Goal: Task Accomplishment & Management: Use online tool/utility

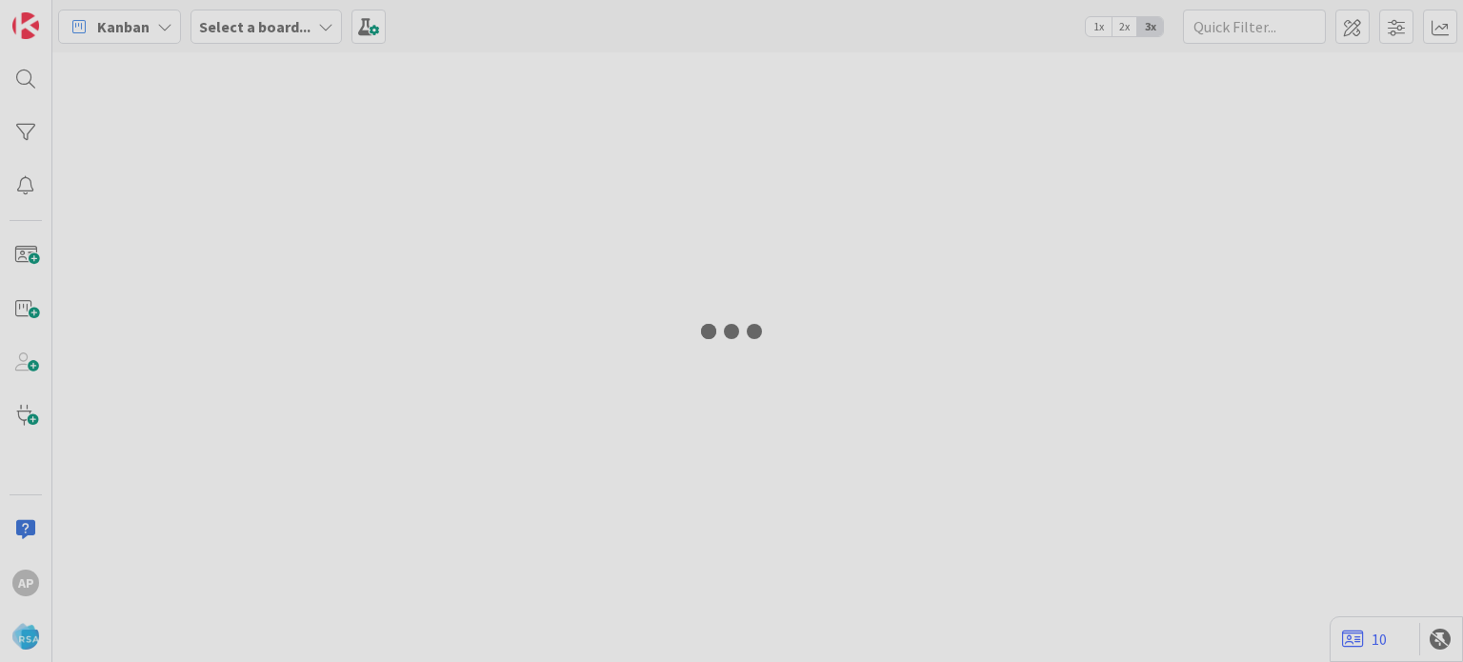
type input "8990"
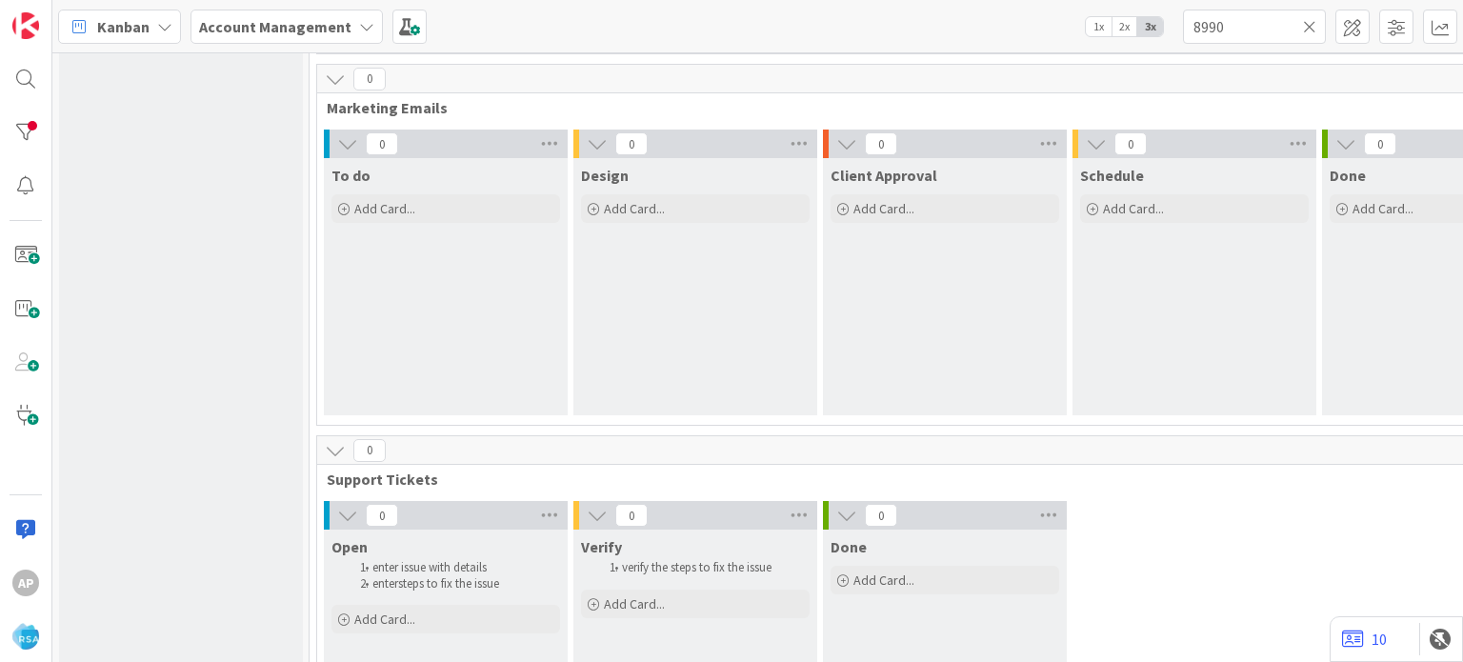
scroll to position [1439, 0]
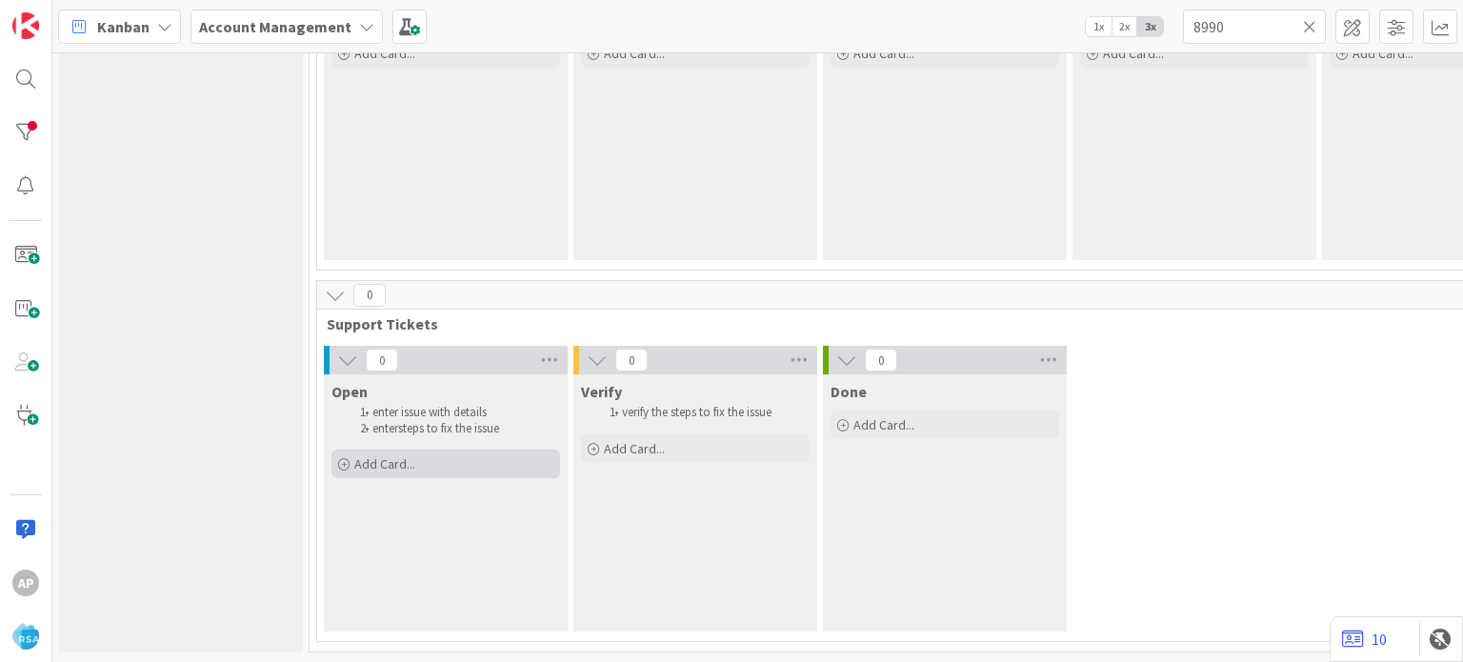
click at [410, 455] on span "Add Card..." at bounding box center [384, 463] width 61 height 17
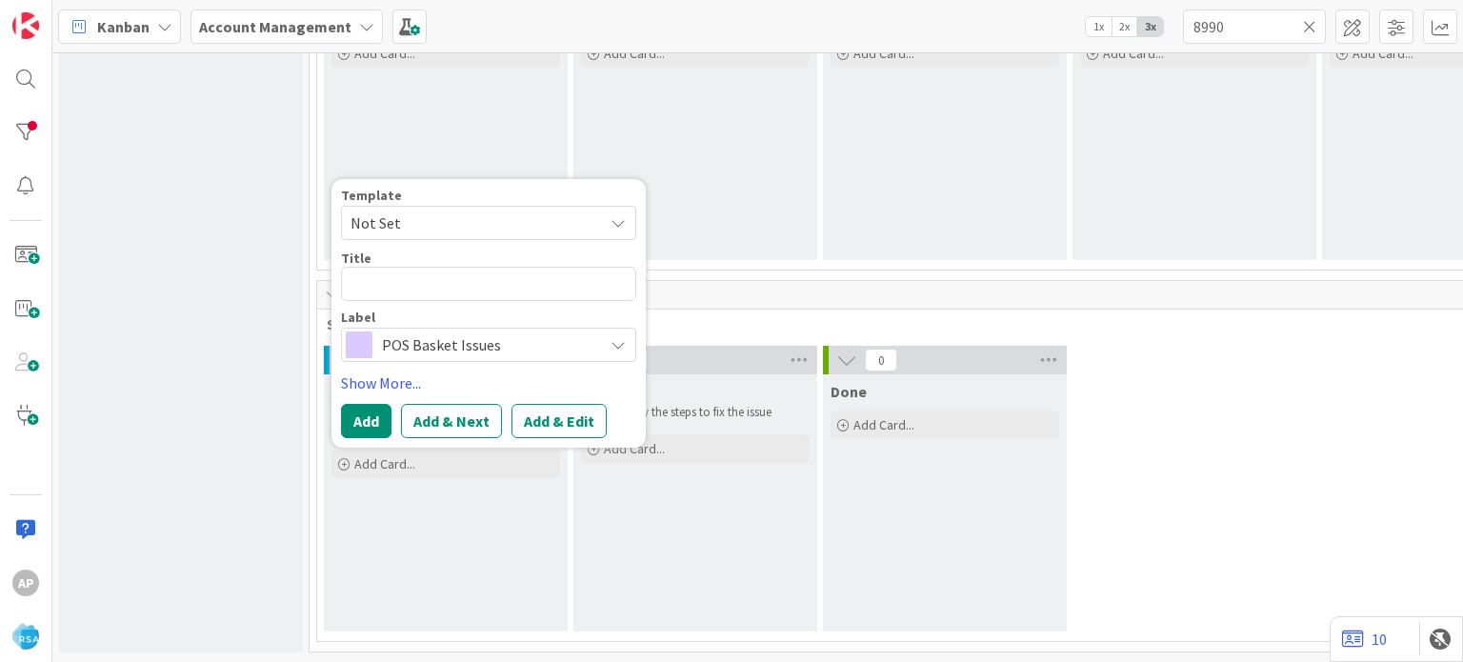
click at [611, 218] on span "Not Set" at bounding box center [488, 223] width 295 height 34
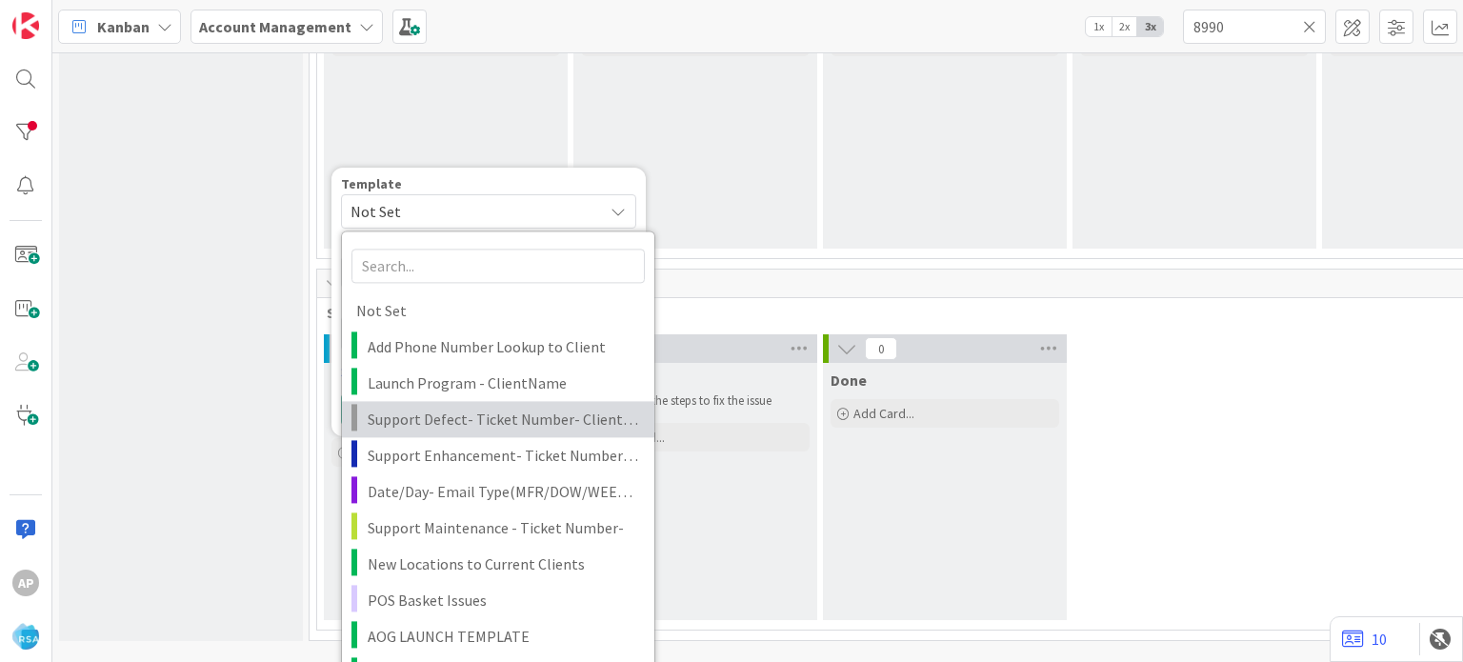
click at [510, 432] on link "Support Defect- Ticket Number- Client Name- Product Name" at bounding box center [498, 419] width 312 height 36
type textarea "x"
type textarea "Support Defect- Ticket Number- Client Name- Product Name"
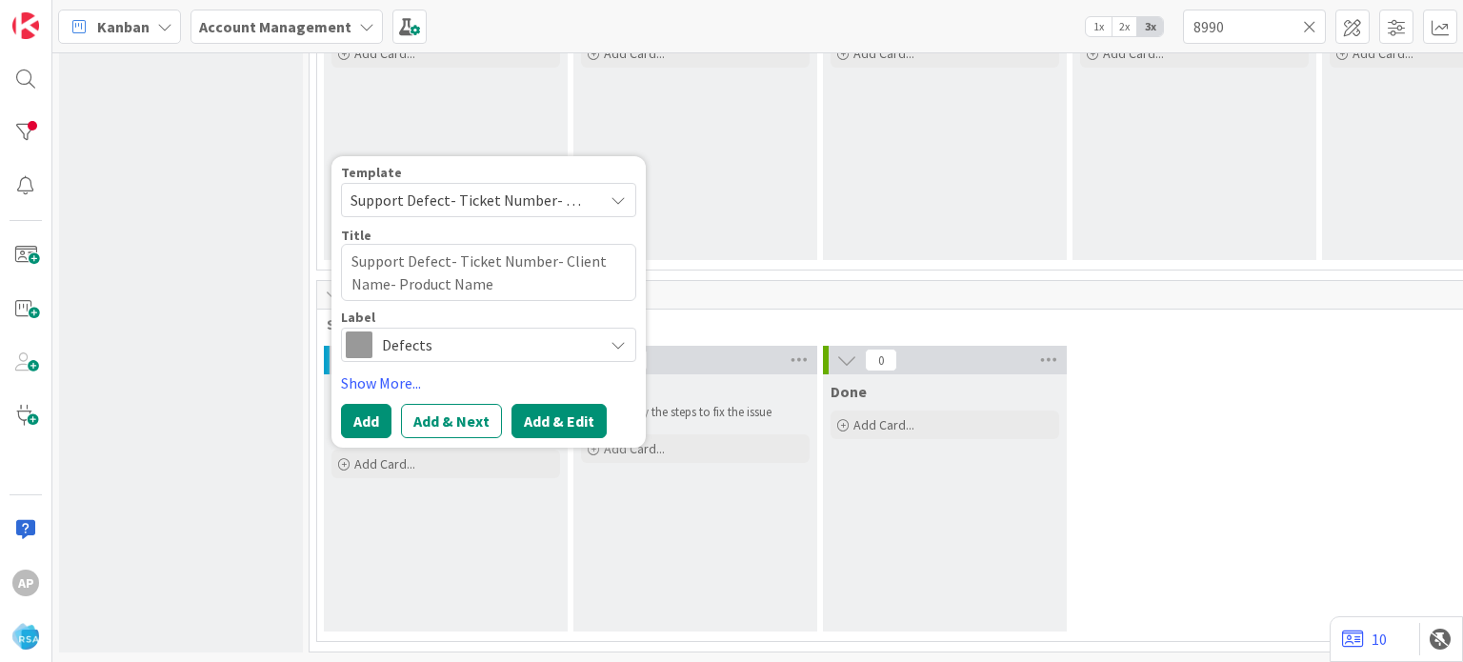
click at [572, 414] on button "Add & Edit" at bounding box center [559, 421] width 95 height 34
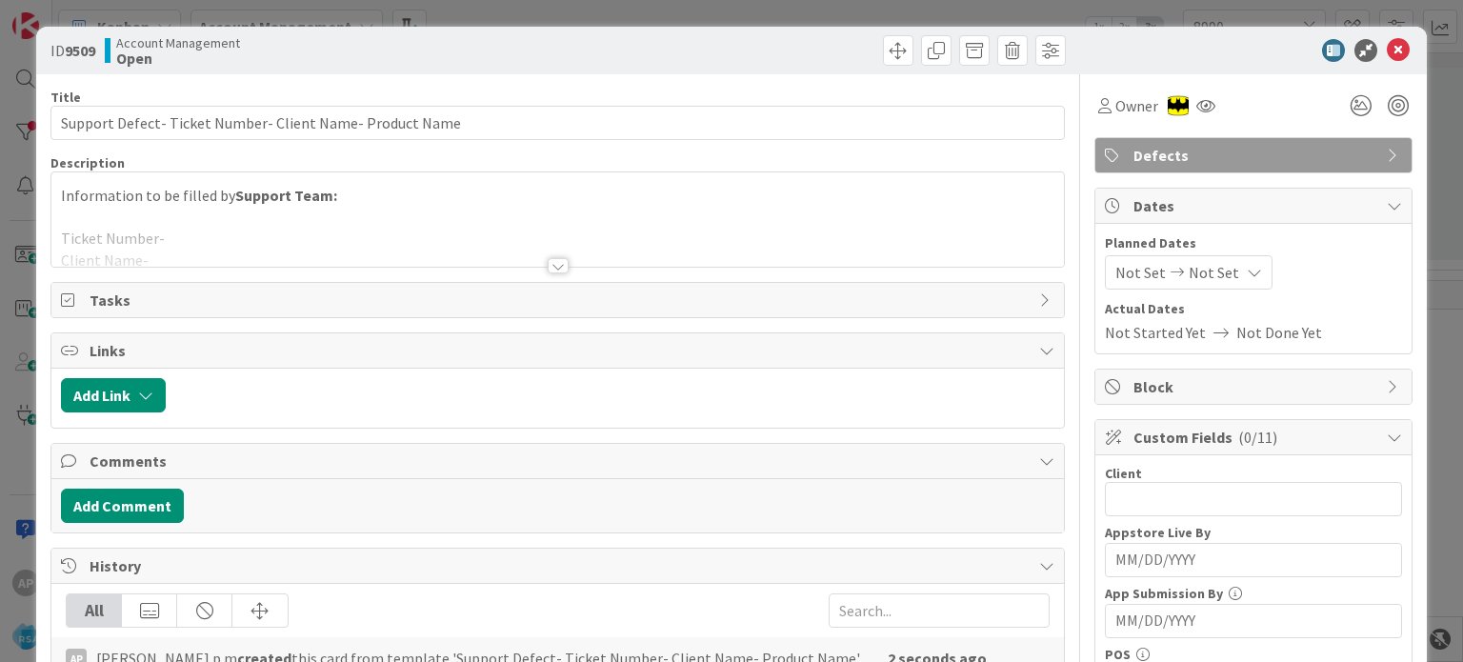
click at [558, 264] on div at bounding box center [558, 265] width 21 height 15
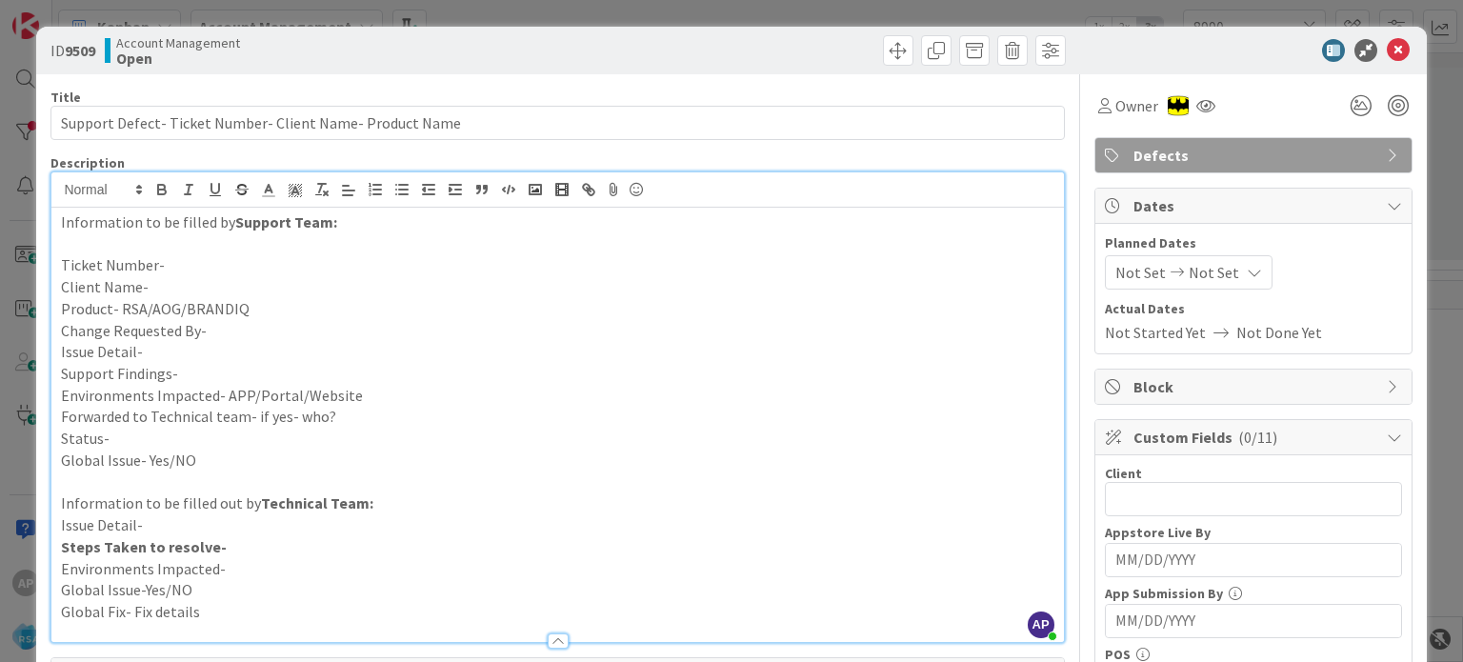
click at [189, 372] on p "Support Findings-" at bounding box center [557, 374] width 993 height 22
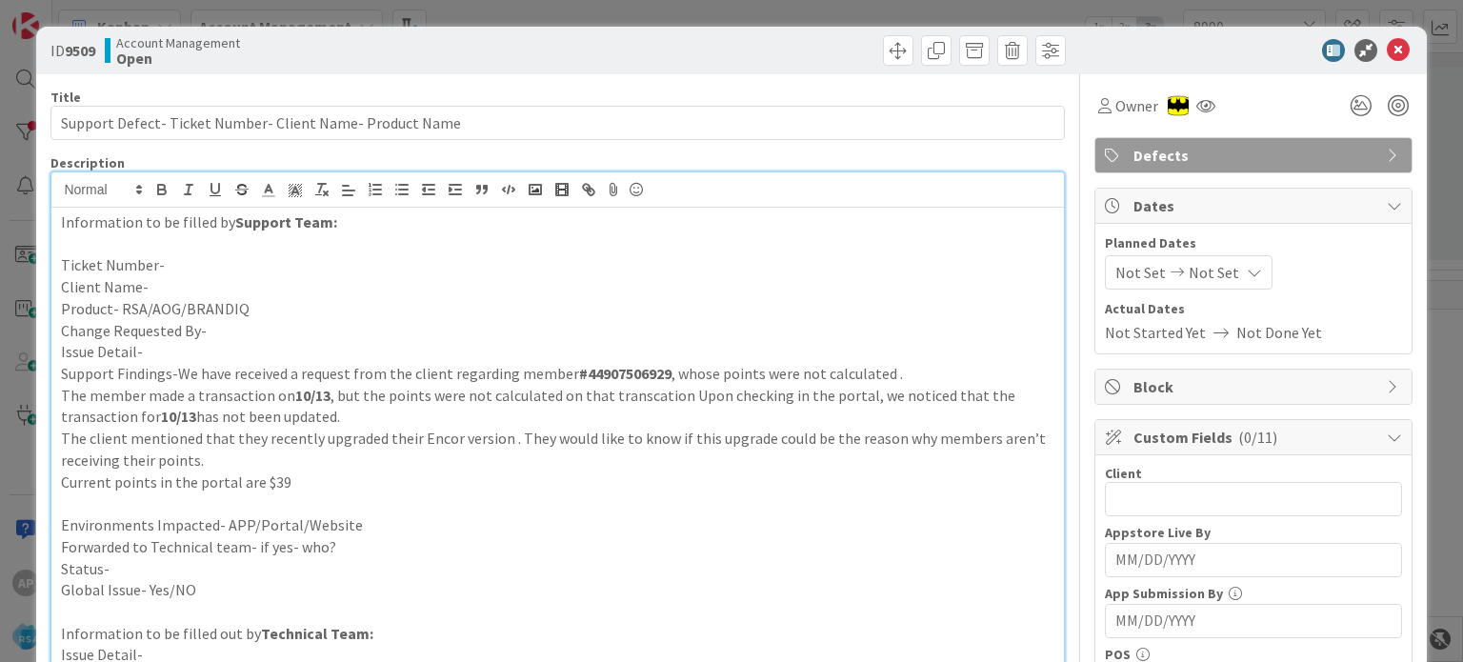
click at [190, 346] on p "Issue Detail-" at bounding box center [557, 352] width 993 height 22
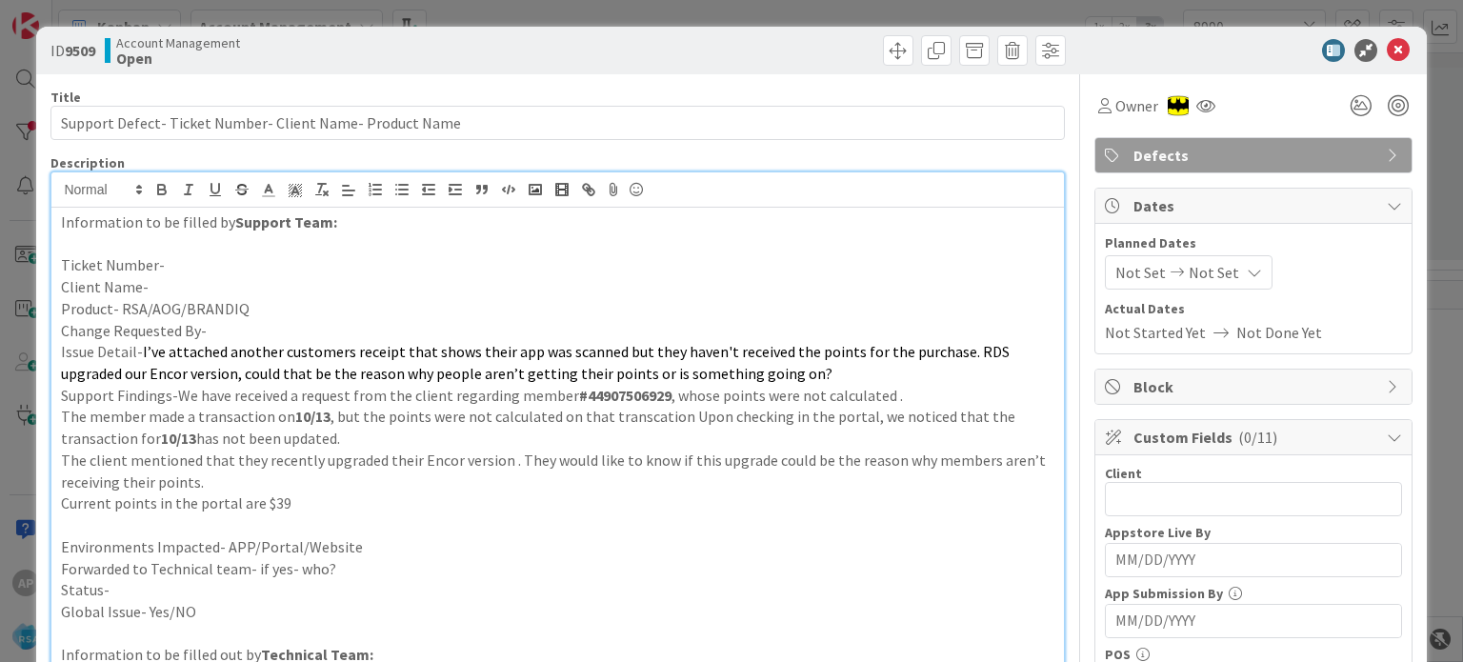
click at [846, 372] on p "Issue Detail- I’ve attached another customers receipt that shows their app was …" at bounding box center [557, 362] width 993 height 43
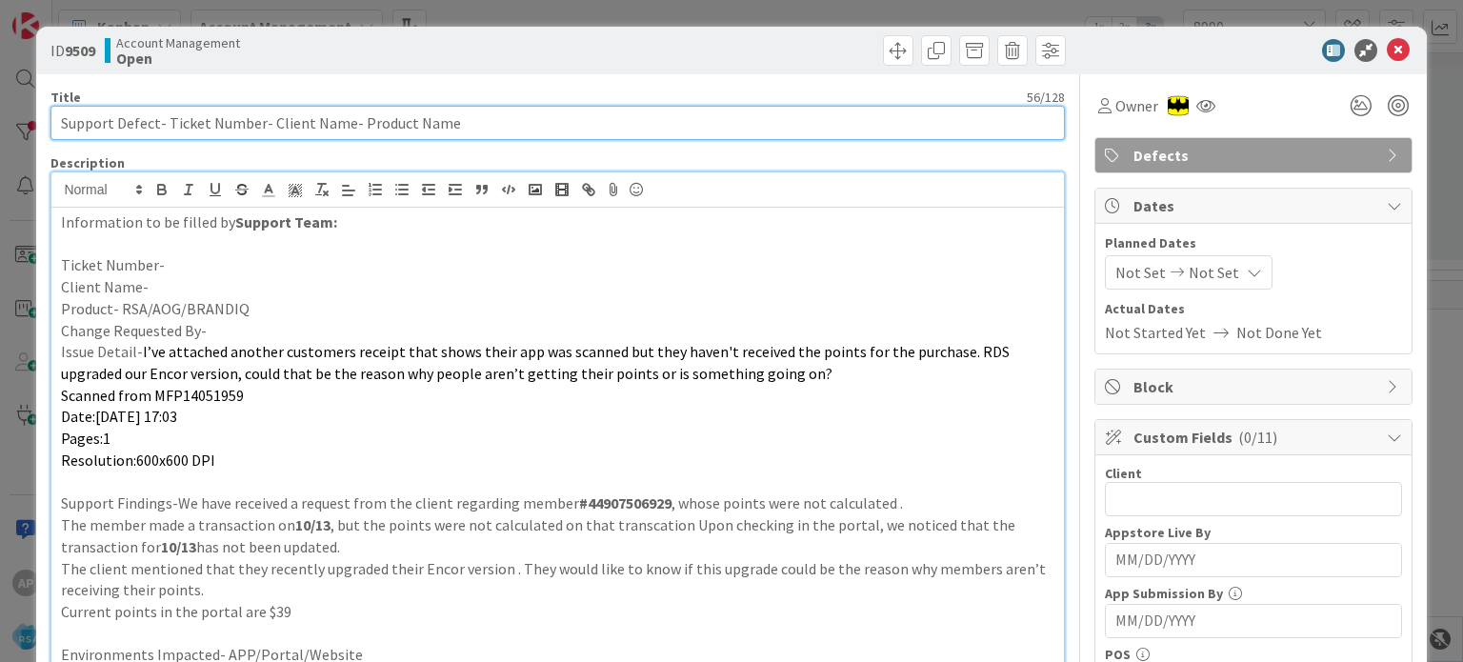
drag, startPoint x: 264, startPoint y: 125, endPoint x: 339, endPoint y: 124, distance: 75.3
click at [339, 124] on input "Support Defect- Ticket Number- Client Name- Product Name" at bounding box center [557, 123] width 1014 height 34
paste input "ounty Fair Foods"
type input "Support Defect- Ticket Number- County Fair Foods- Product Name"
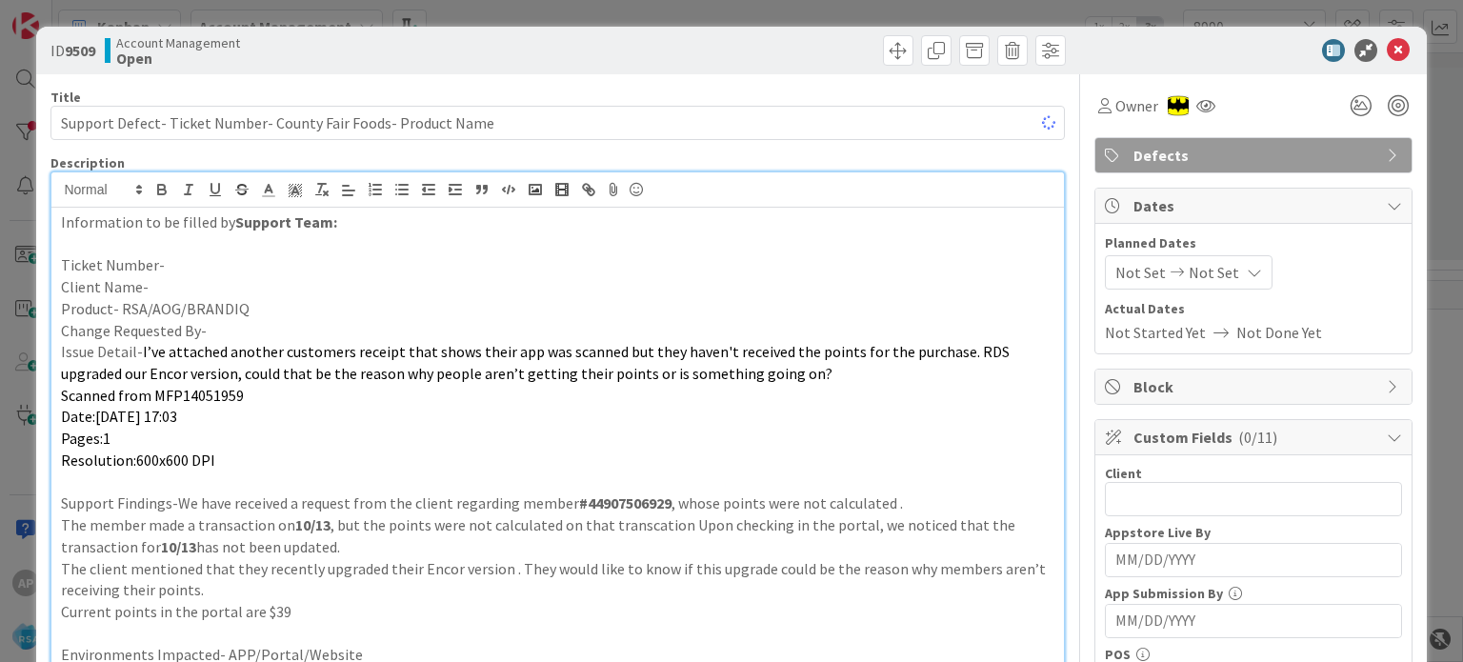
click at [182, 280] on p "Client Name-" at bounding box center [557, 287] width 993 height 22
click at [1151, 501] on input "text" at bounding box center [1253, 499] width 297 height 34
paste input "County Fair Foods"
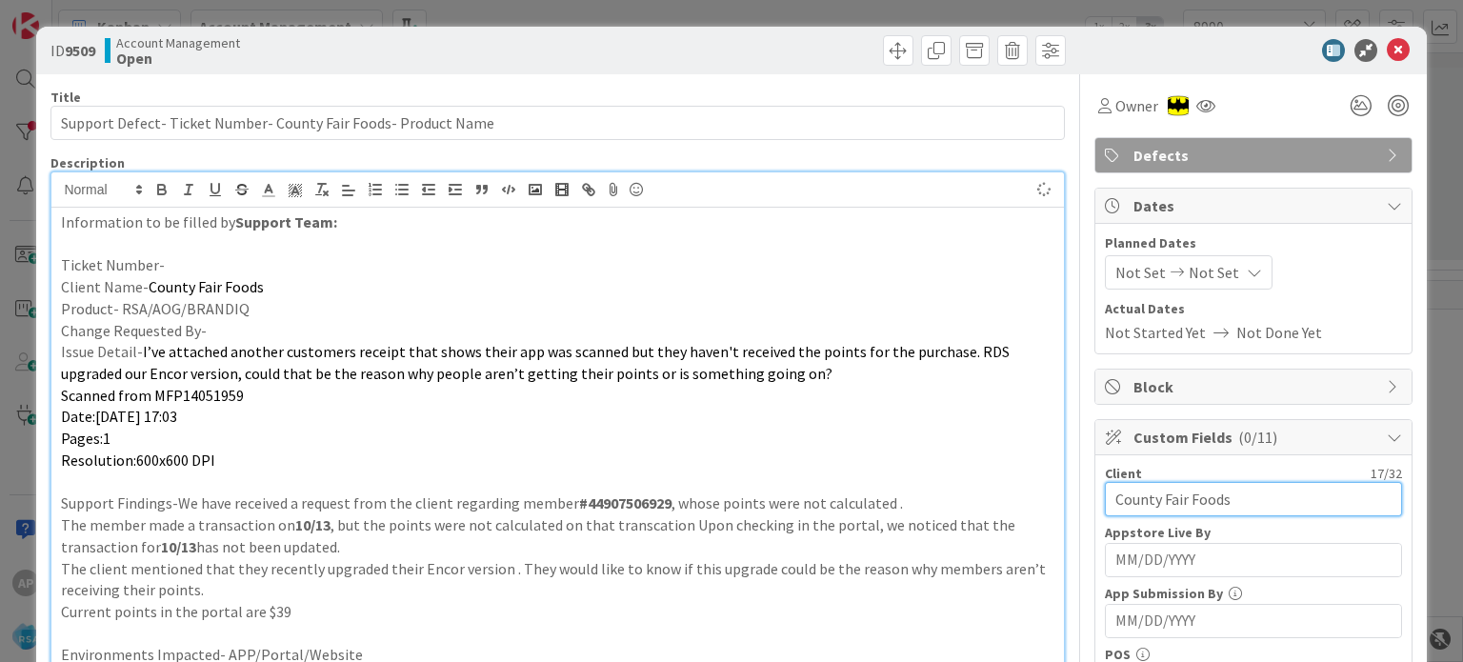
type input "County Fair Foods"
click at [1137, 271] on span "Not Set" at bounding box center [1140, 272] width 50 height 23
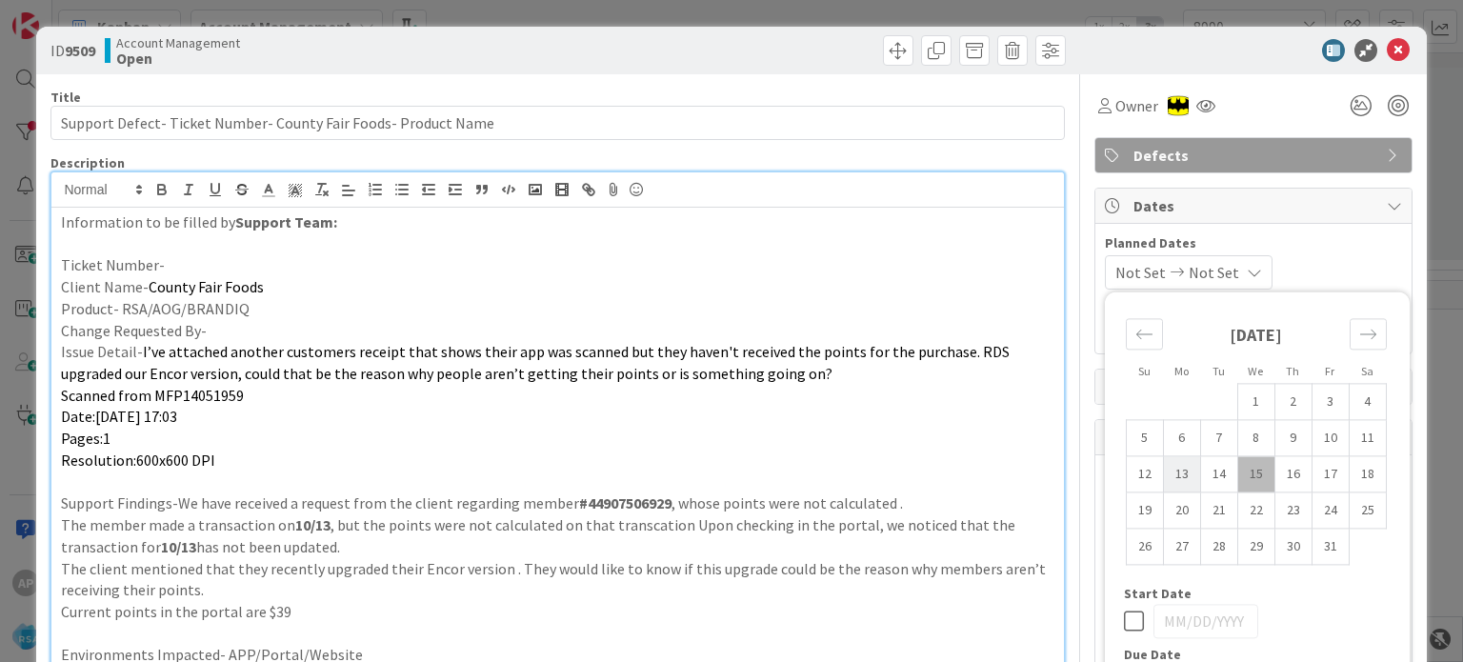
click at [1163, 476] on td "13" at bounding box center [1181, 474] width 37 height 36
type input "[DATE]"
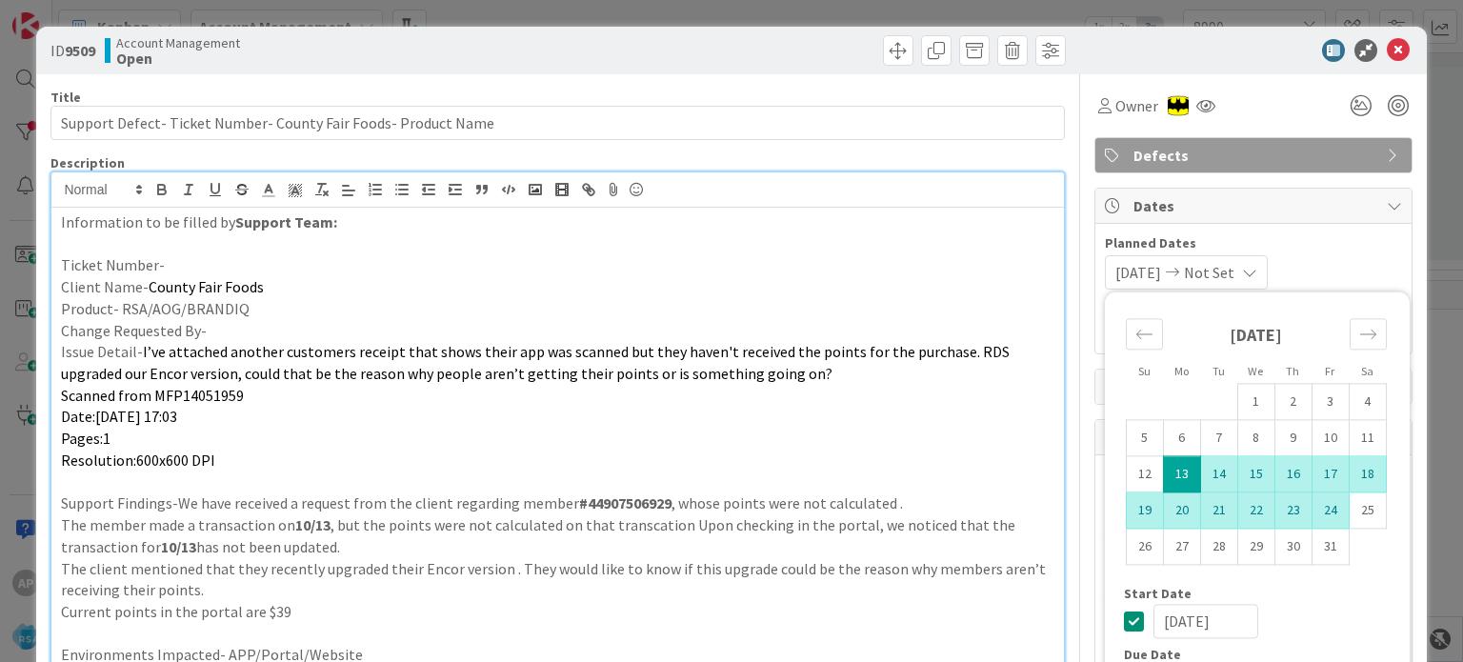
click at [1312, 512] on td "24" at bounding box center [1330, 510] width 37 height 36
type input "[DATE]"
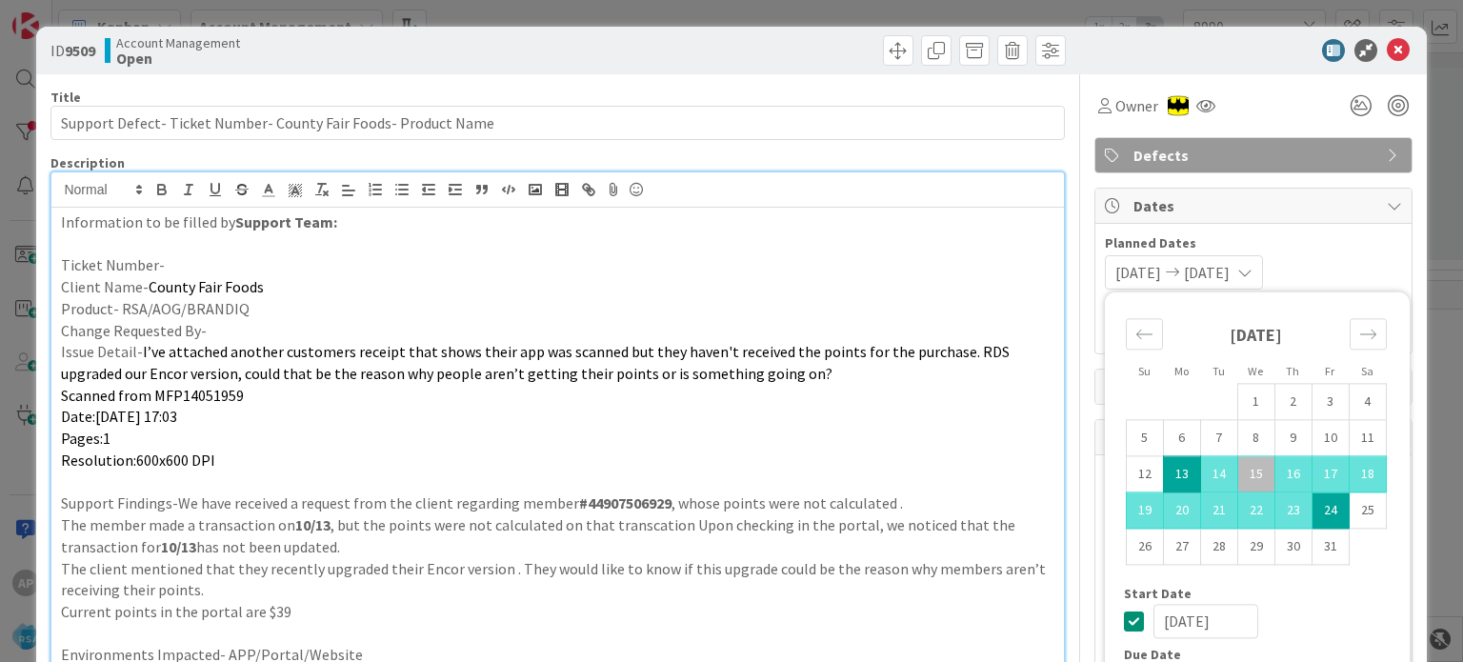
click at [865, 407] on p "Date:[DATE] 17:03" at bounding box center [557, 417] width 993 height 22
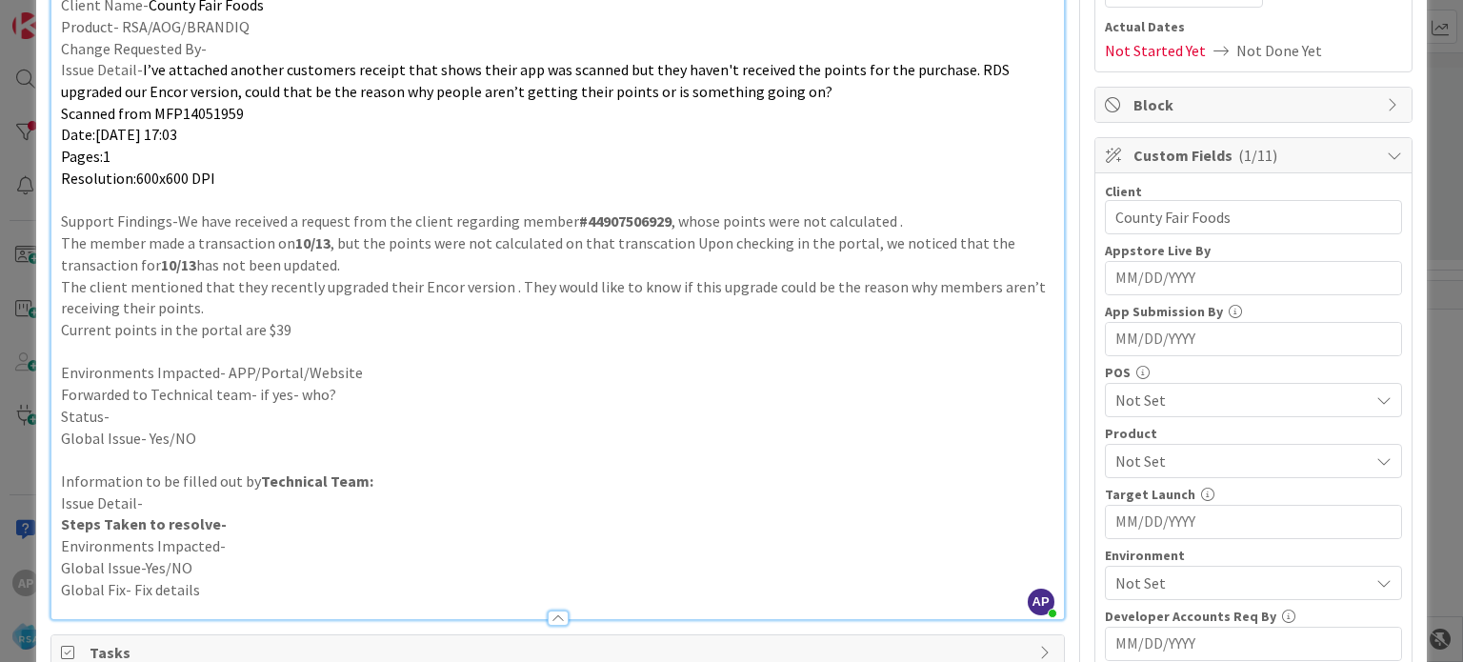
scroll to position [286, 0]
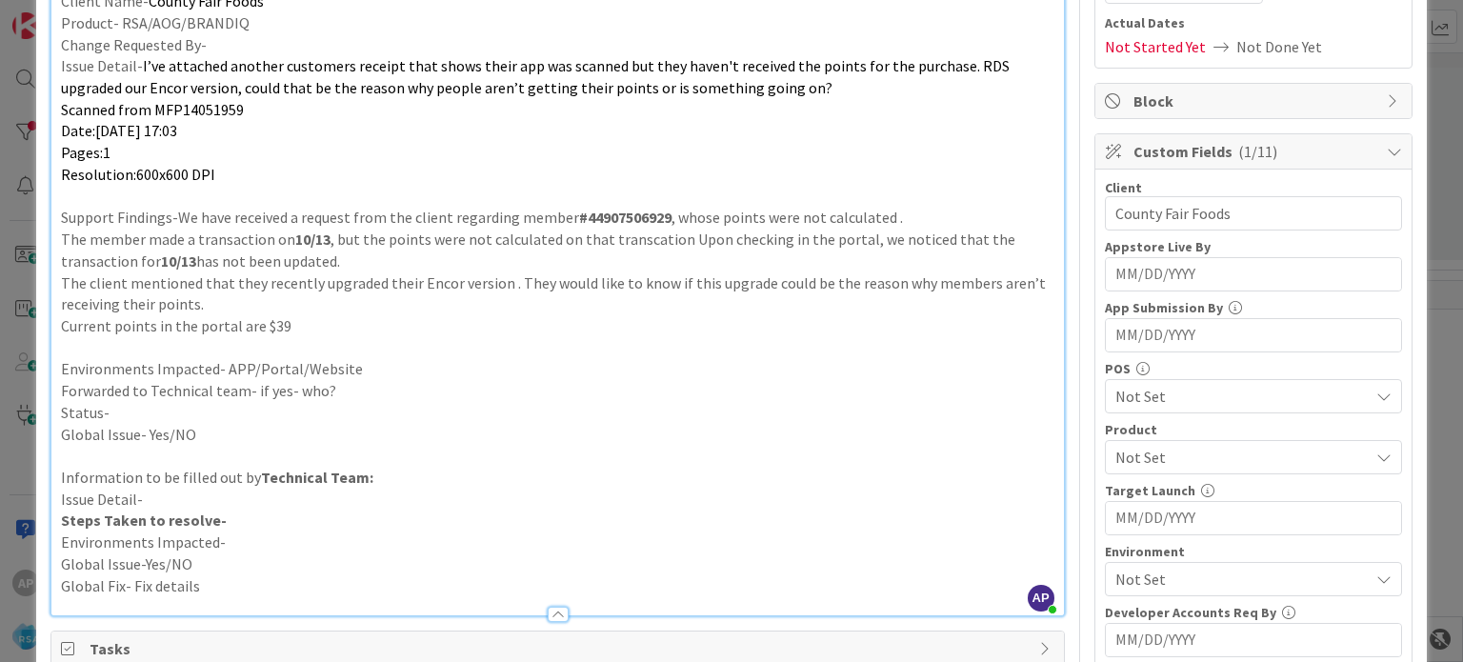
click at [1148, 452] on span "Not Set" at bounding box center [1241, 457] width 253 height 23
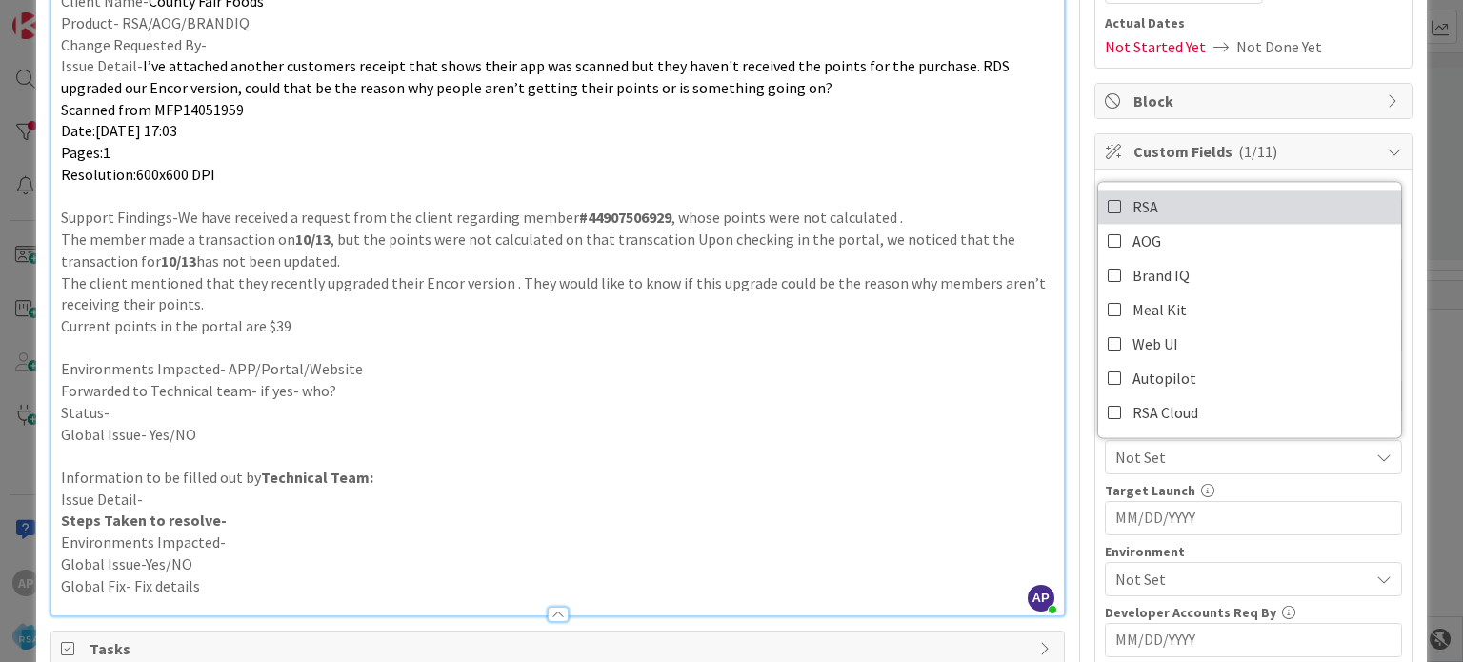
click at [1174, 211] on link "RSA" at bounding box center [1249, 207] width 303 height 34
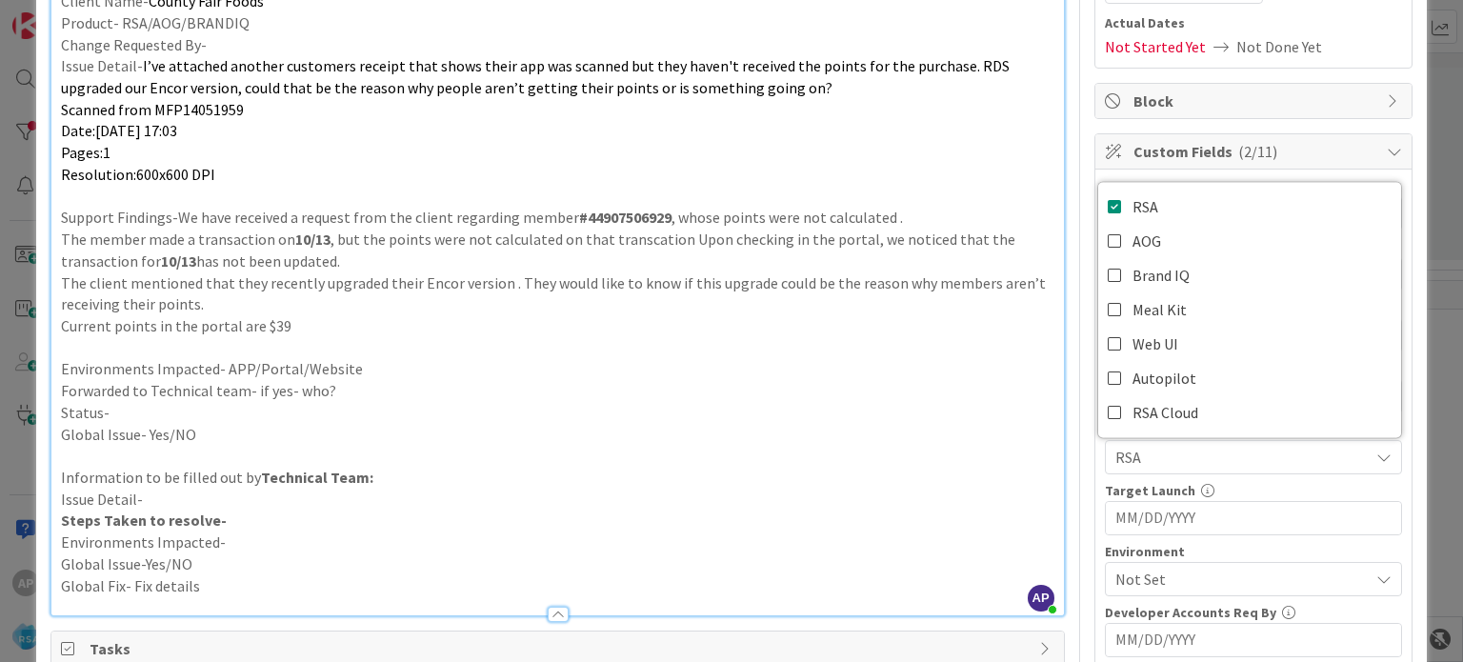
click at [964, 373] on p "Environments Impacted- APP/Portal/Website" at bounding box center [557, 369] width 993 height 22
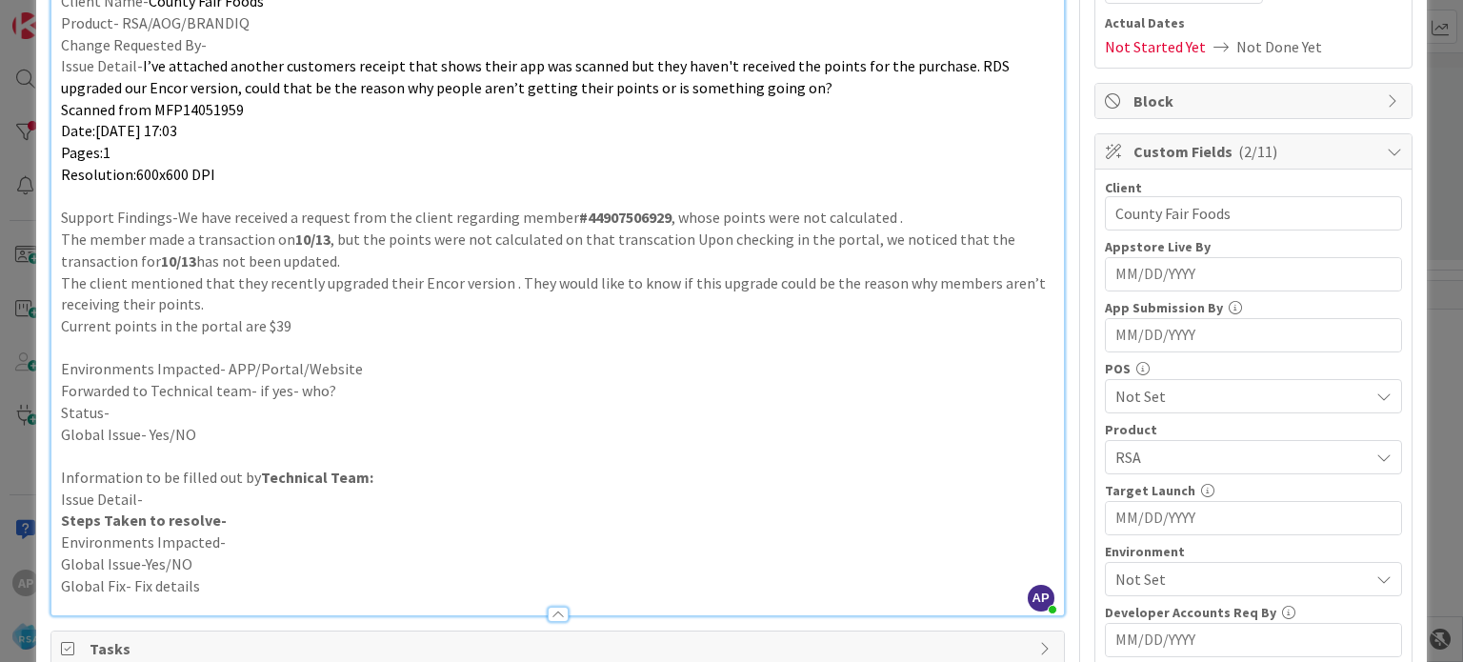
click at [1174, 582] on span "Not Set" at bounding box center [1241, 579] width 253 height 23
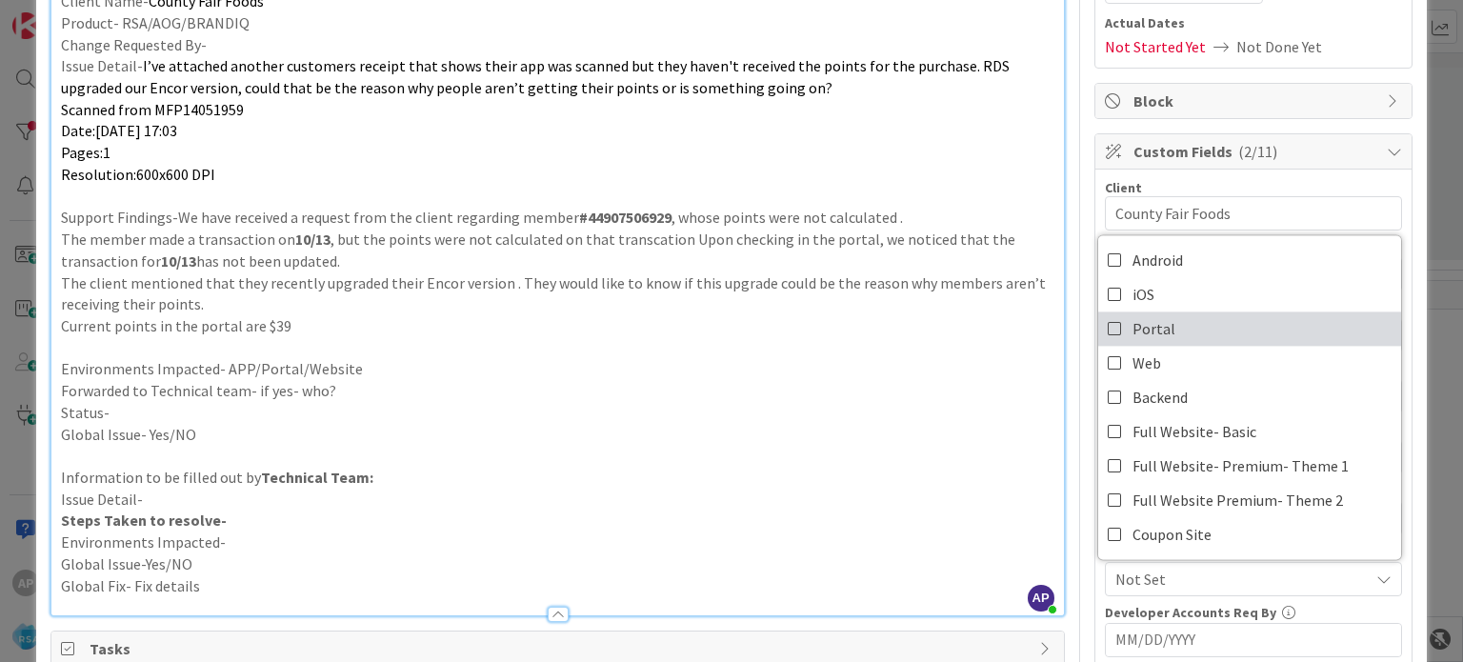
click at [1174, 330] on link "Portal" at bounding box center [1249, 328] width 303 height 34
click at [829, 373] on p "Environments Impacted- APP/Portal/Website" at bounding box center [557, 369] width 993 height 22
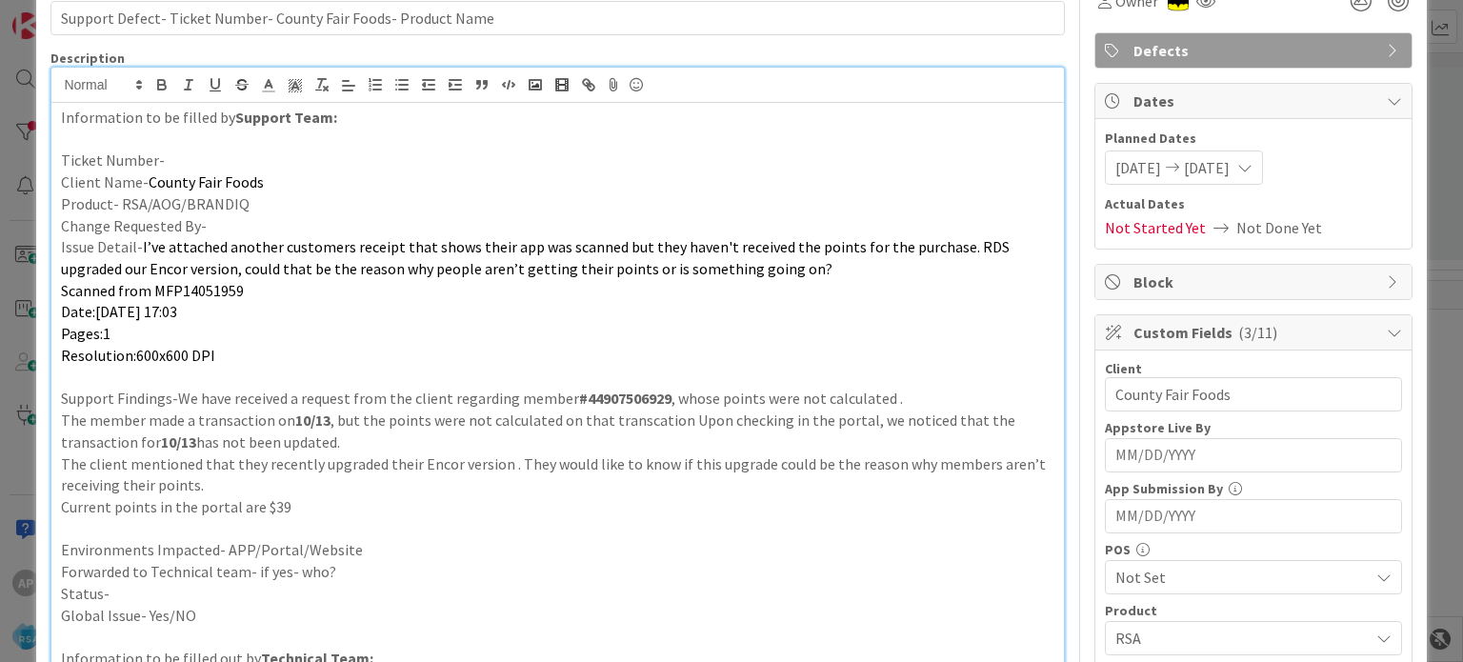
scroll to position [0, 0]
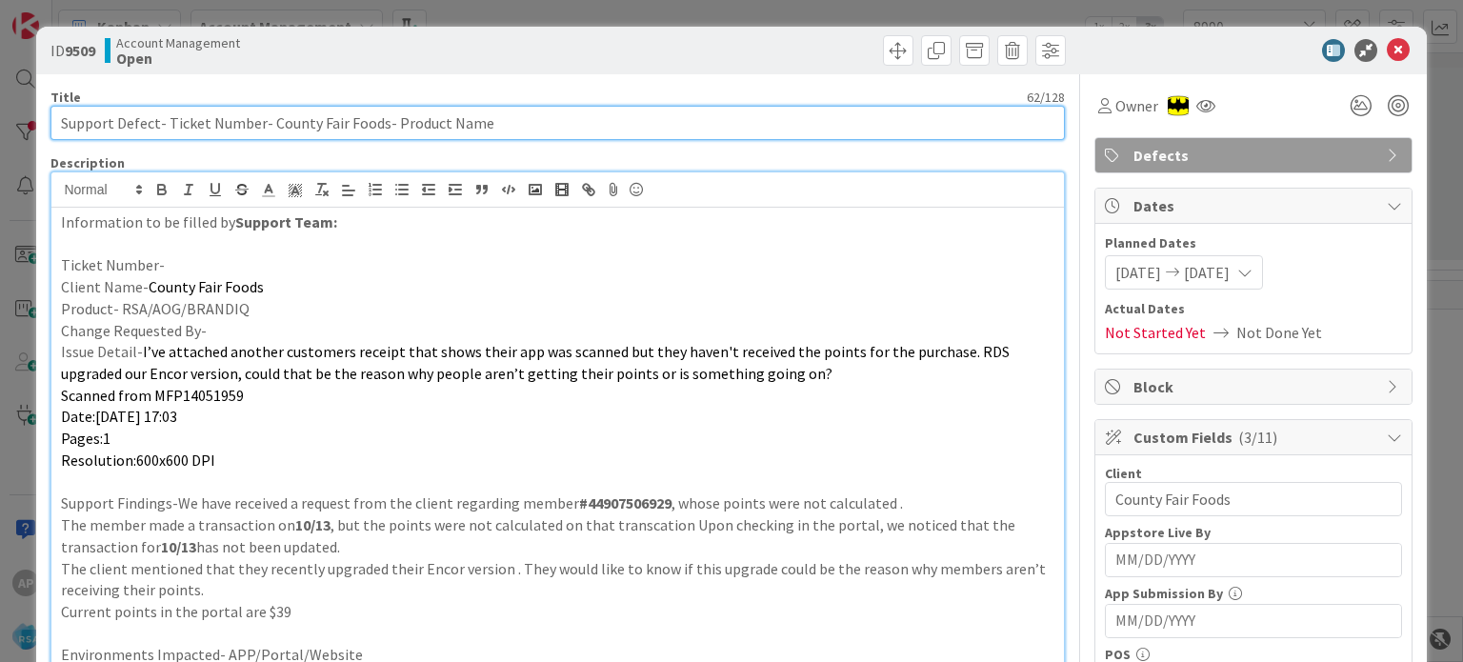
drag, startPoint x: 166, startPoint y: 119, endPoint x: 255, endPoint y: 129, distance: 90.0
click at [255, 129] on input "Support Defect- Ticket Number- County Fair Foods- Product Name" at bounding box center [557, 123] width 1014 height 34
paste input "#321008"
type input "Support Defect- #321008- County Fair Foods- Product Name"
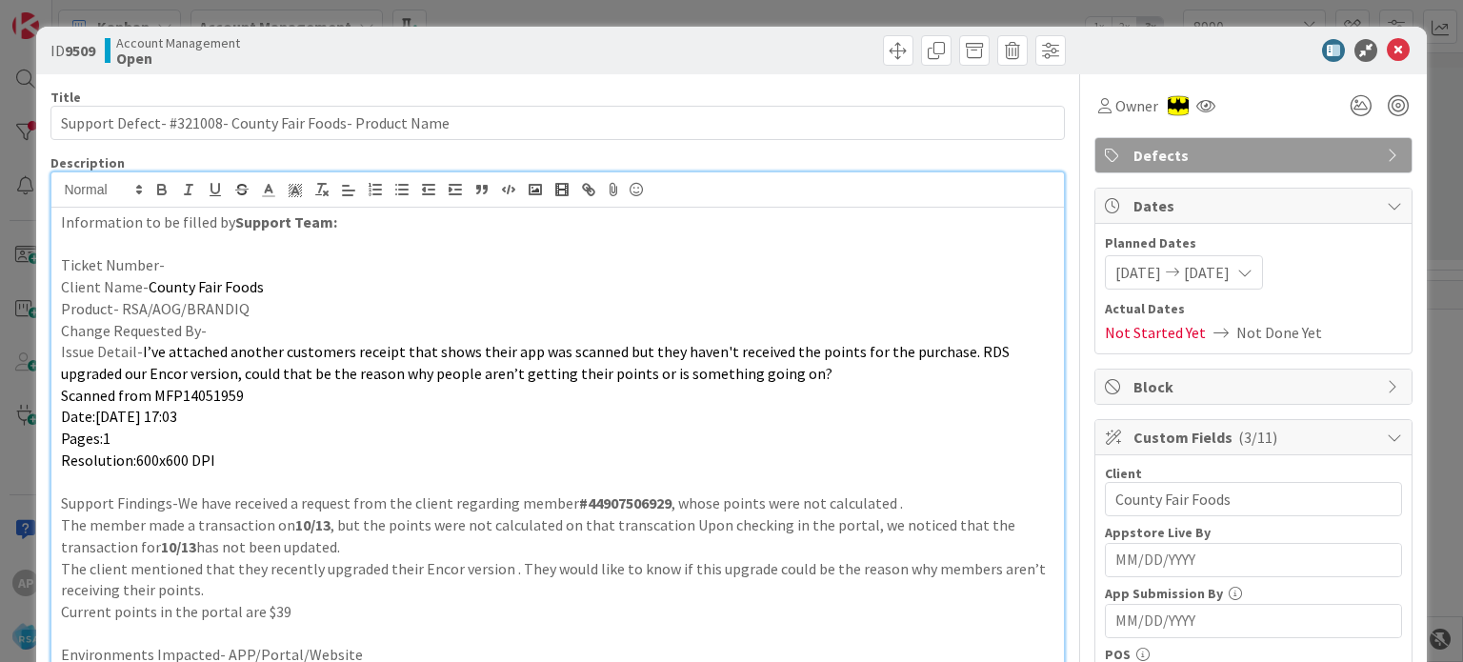
click at [225, 263] on p "Ticket Number-" at bounding box center [557, 265] width 993 height 22
paste div
click at [275, 307] on p "Product- RSA/AOG/BRANDIQ" at bounding box center [557, 309] width 993 height 22
click at [351, 321] on p "Change Requested By-" at bounding box center [557, 331] width 993 height 22
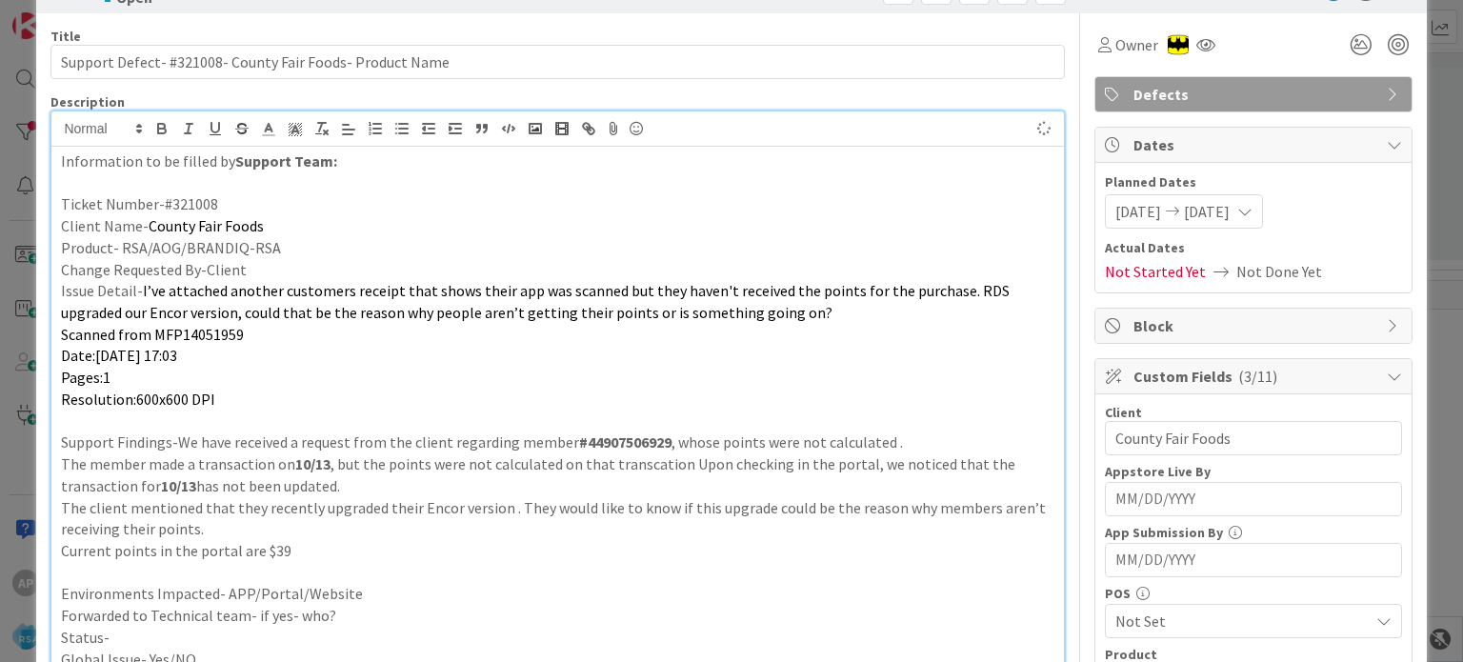
scroll to position [95, 0]
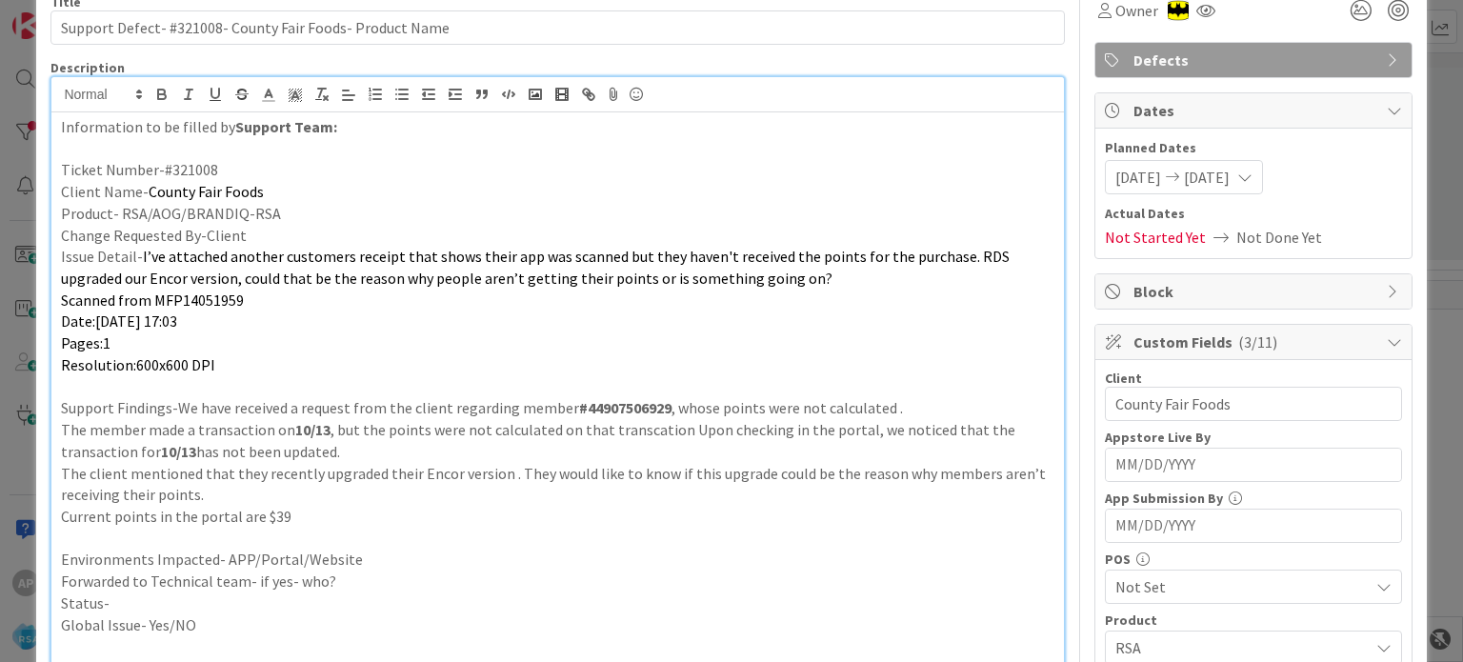
click at [370, 552] on p "Environments Impacted- APP/Portal/Website" at bounding box center [557, 560] width 993 height 22
click at [368, 580] on p "Forwarded to Technical team- if yes- who?" at bounding box center [557, 582] width 993 height 22
click at [316, 603] on p "Status-" at bounding box center [557, 603] width 993 height 22
click at [251, 383] on p at bounding box center [557, 387] width 993 height 22
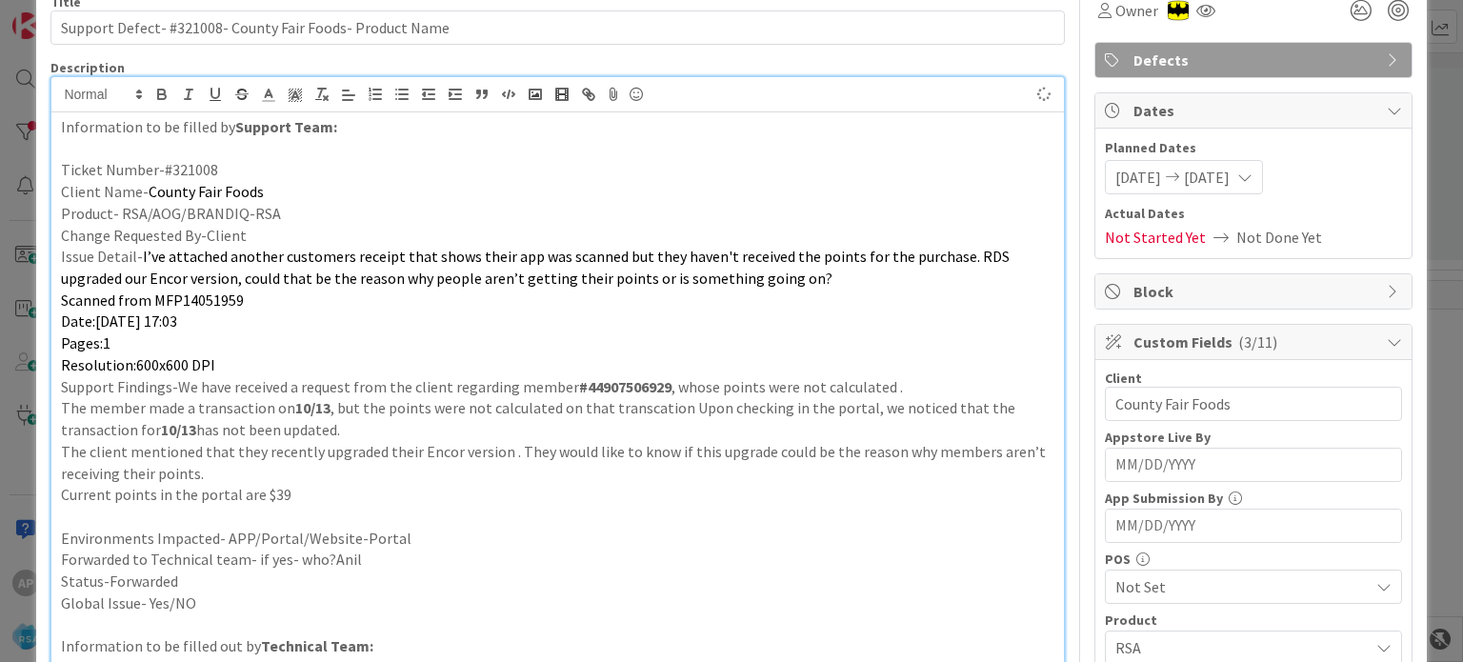
click at [170, 525] on p at bounding box center [557, 517] width 993 height 22
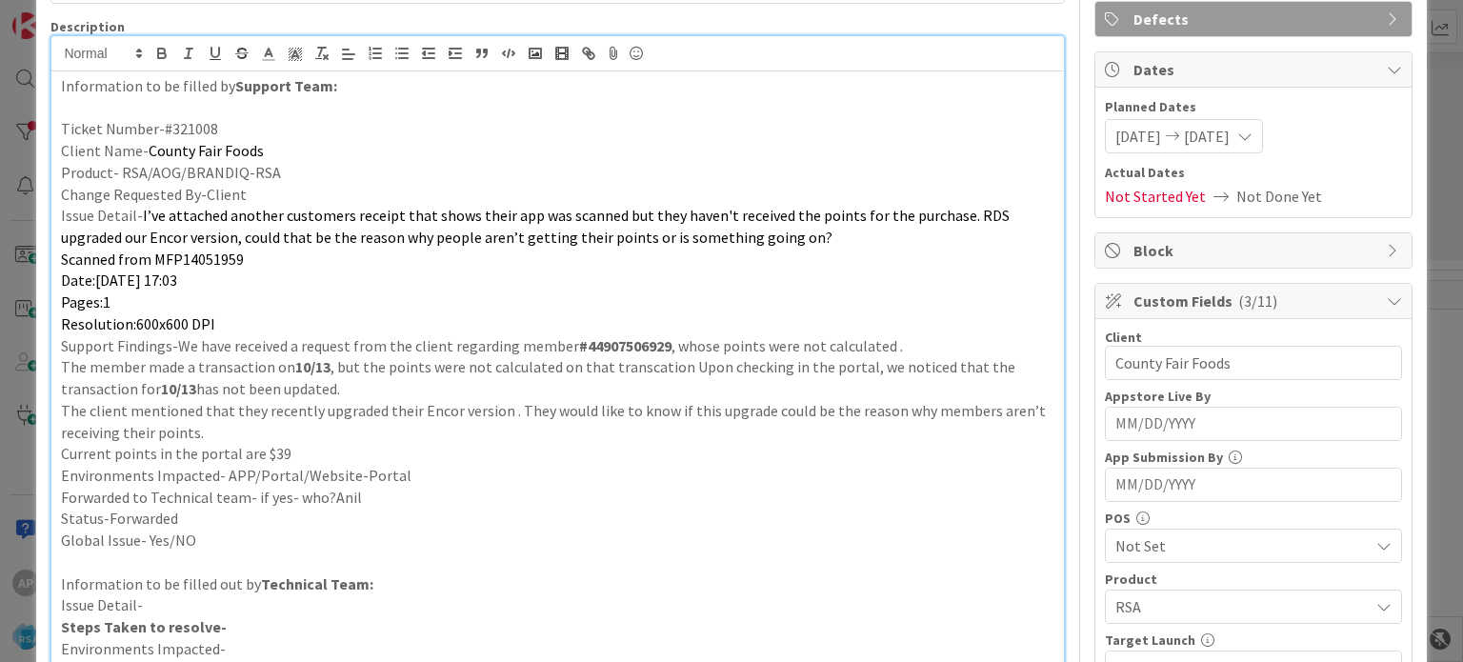
scroll to position [0, 0]
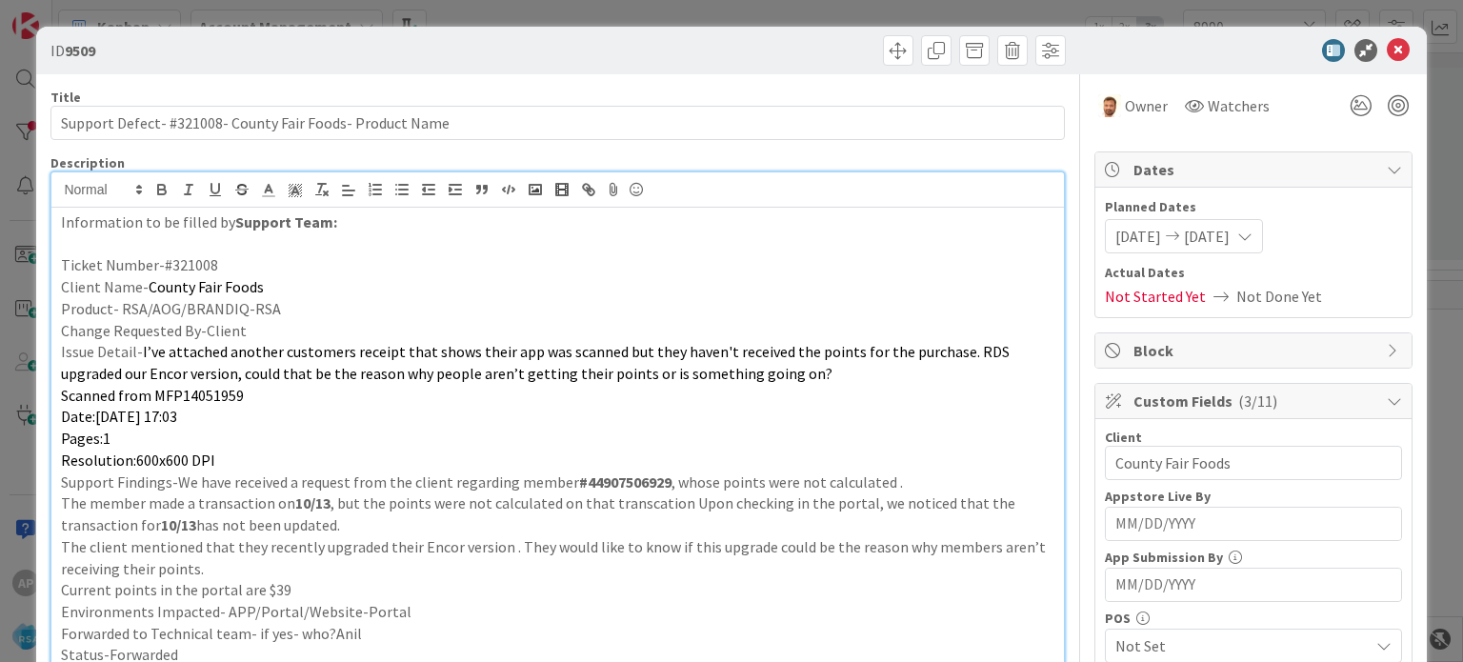
click at [547, 338] on p "Change Requested By-Client" at bounding box center [557, 331] width 993 height 22
click at [165, 264] on p "Ticket Number-#321008" at bounding box center [557, 265] width 993 height 22
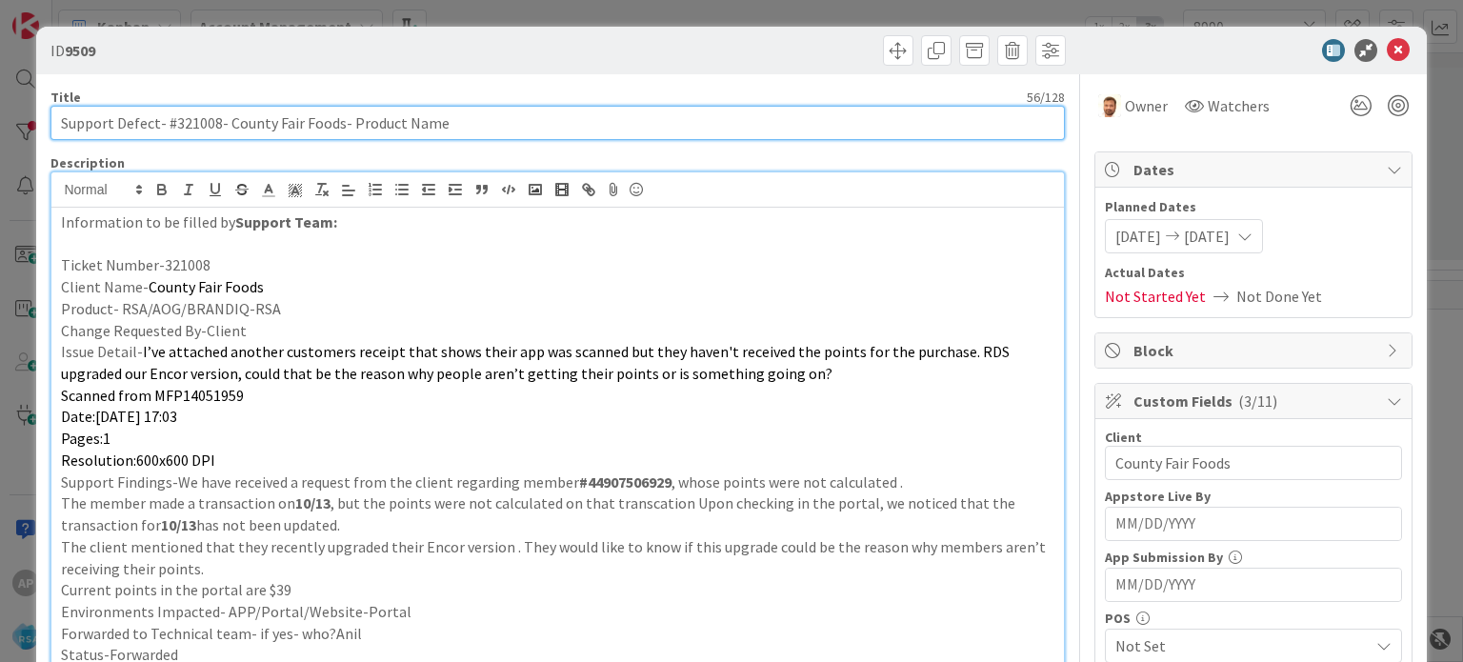
click at [171, 125] on input "Support Defect- #321008- County Fair Foods- Product Name" at bounding box center [557, 123] width 1014 height 34
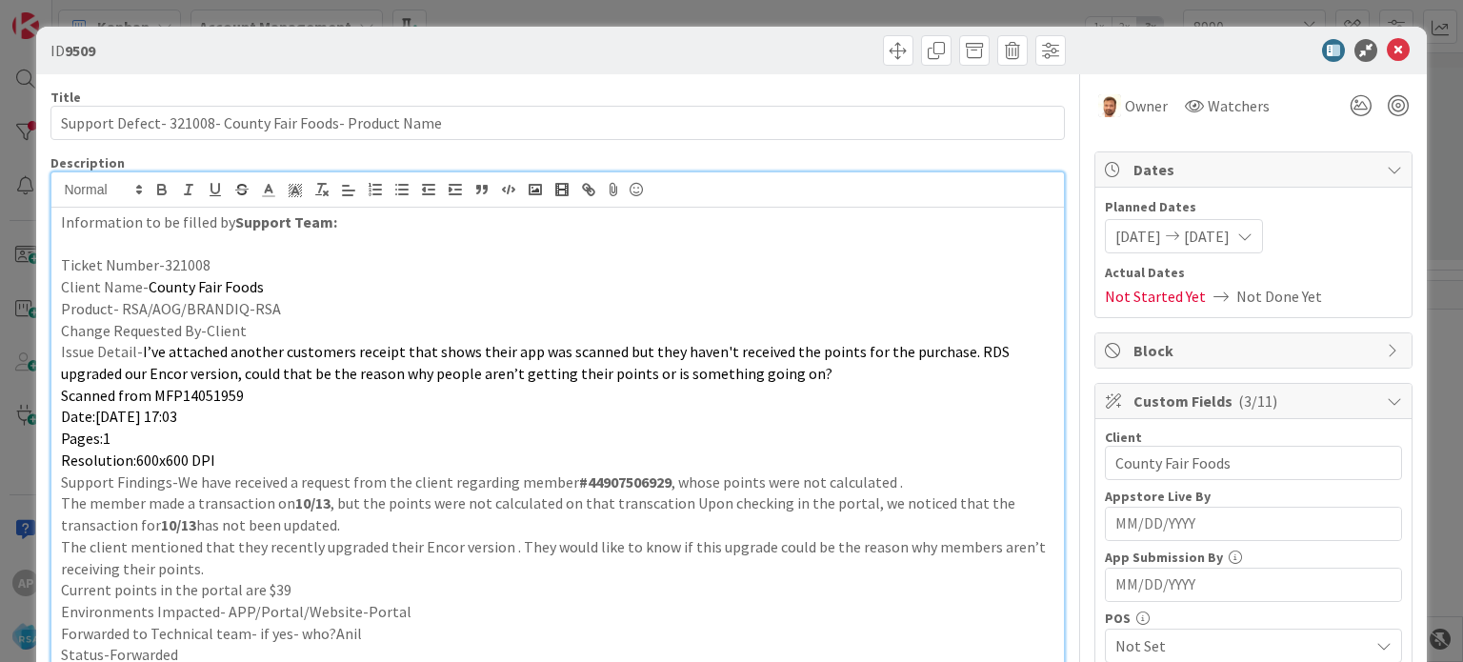
click at [397, 433] on p "Pages:1" at bounding box center [557, 439] width 993 height 22
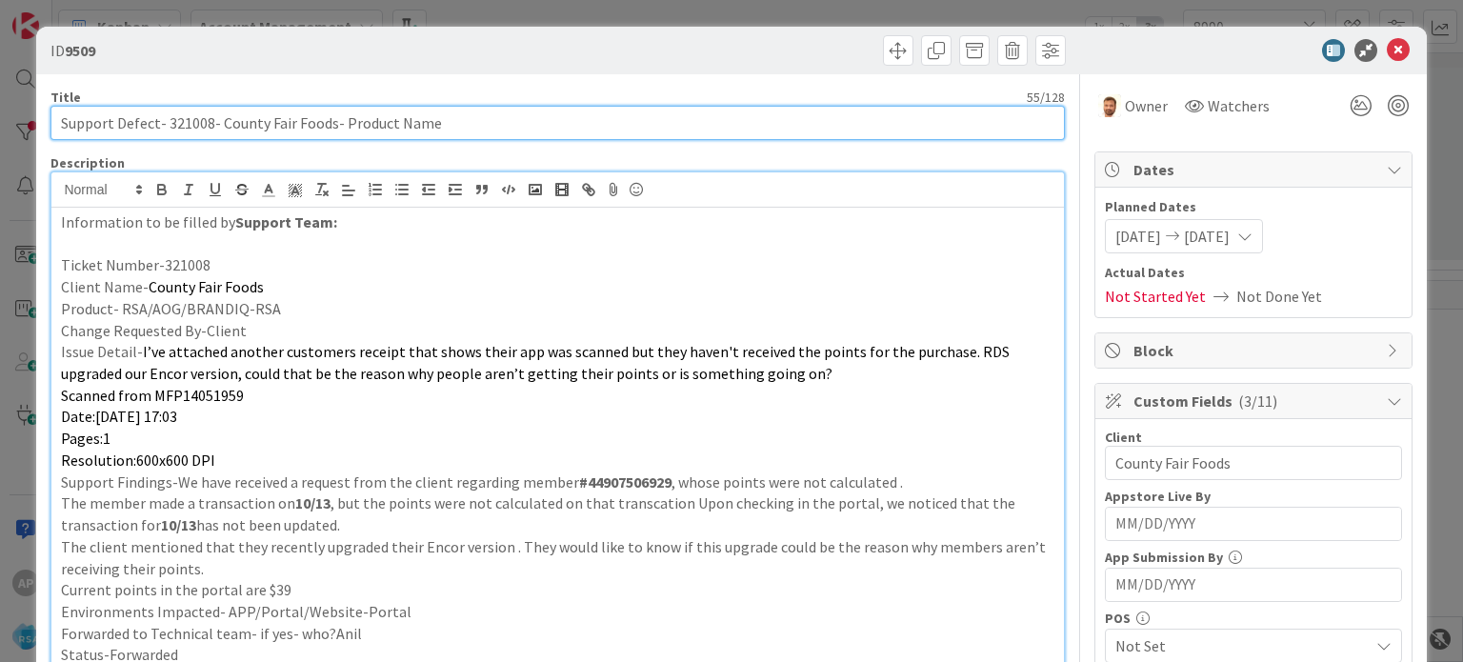
drag, startPoint x: 342, startPoint y: 116, endPoint x: 447, endPoint y: 120, distance: 104.8
click at [447, 120] on input "Support Defect- 321008- County Fair Foods- Product Name" at bounding box center [557, 123] width 1014 height 34
type input "Support Defect- 321008- County Fair Foods- [GEOGRAPHIC_DATA]"
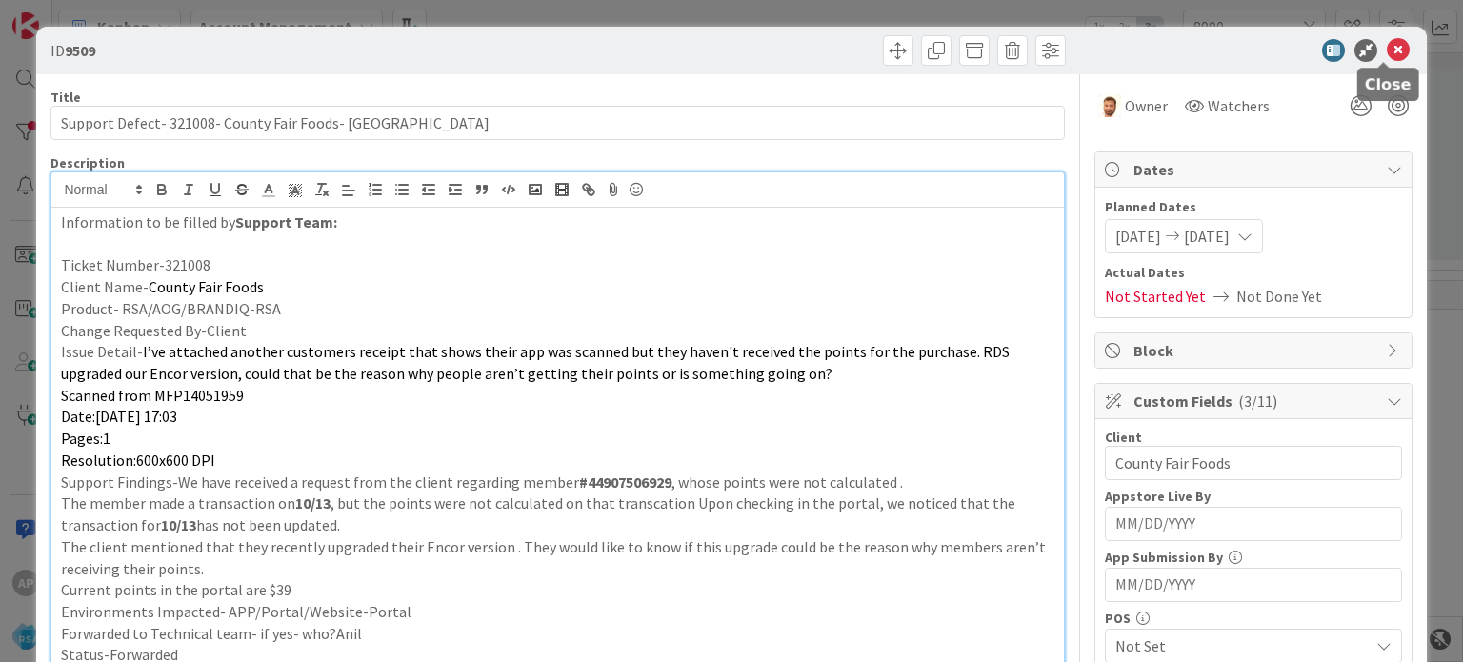
click at [1387, 48] on icon at bounding box center [1398, 50] width 23 height 23
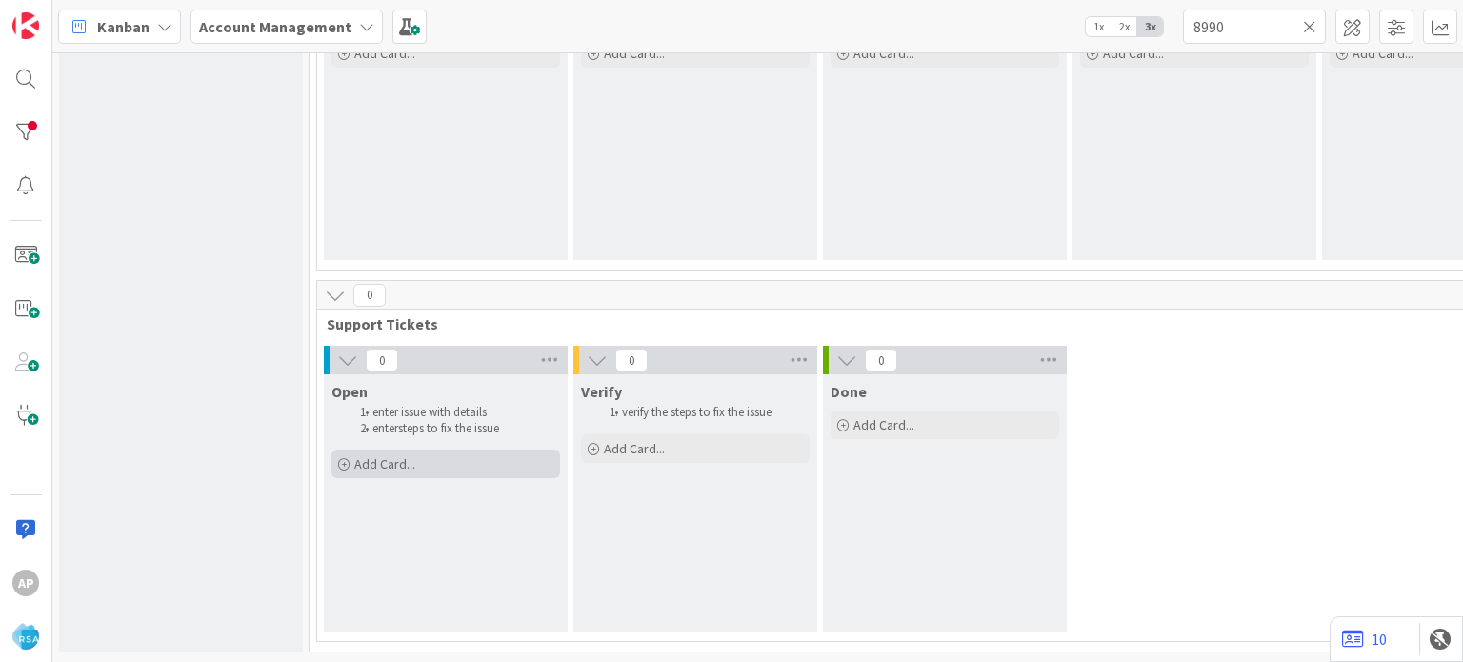
click at [391, 455] on span "Add Card..." at bounding box center [384, 463] width 61 height 17
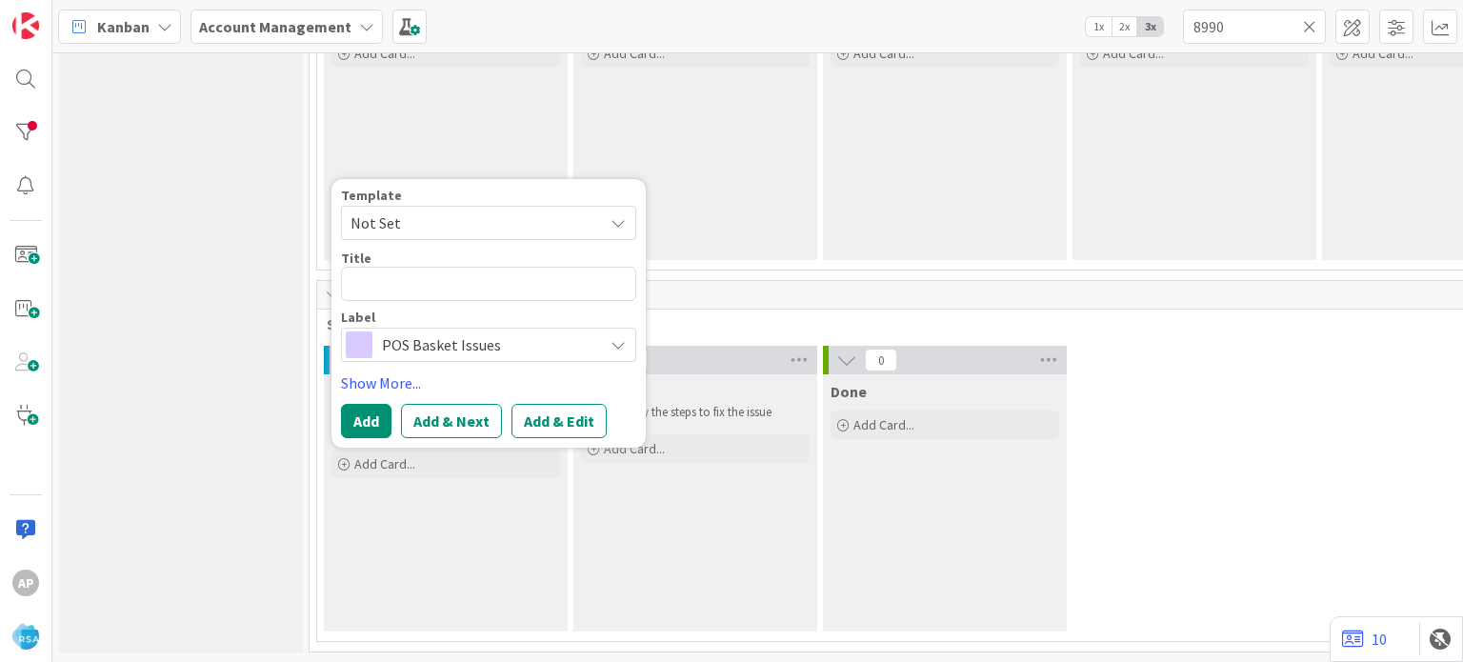
click at [444, 218] on span "Not Set" at bounding box center [470, 223] width 238 height 25
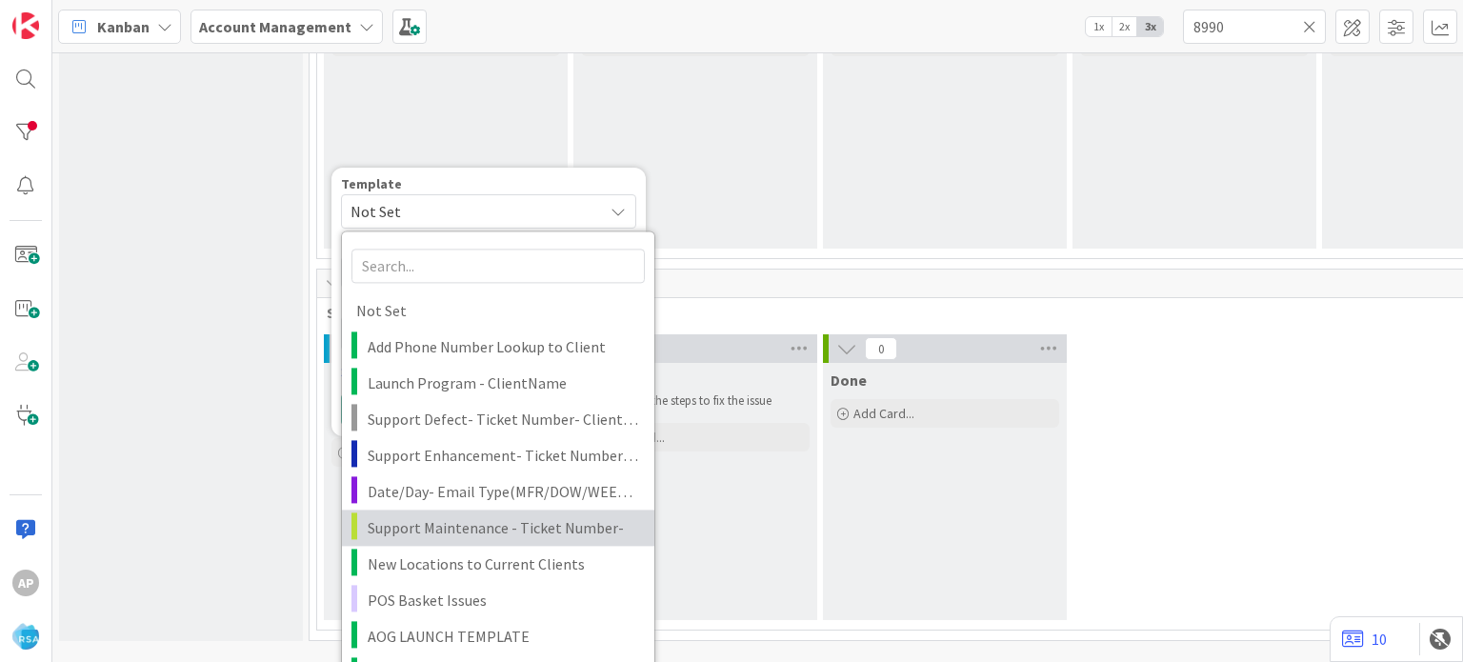
click at [452, 517] on span "Support Maintenance - Ticket Number-" at bounding box center [504, 527] width 272 height 25
type textarea "x"
type textarea "Support Maintenance - Ticket Number-"
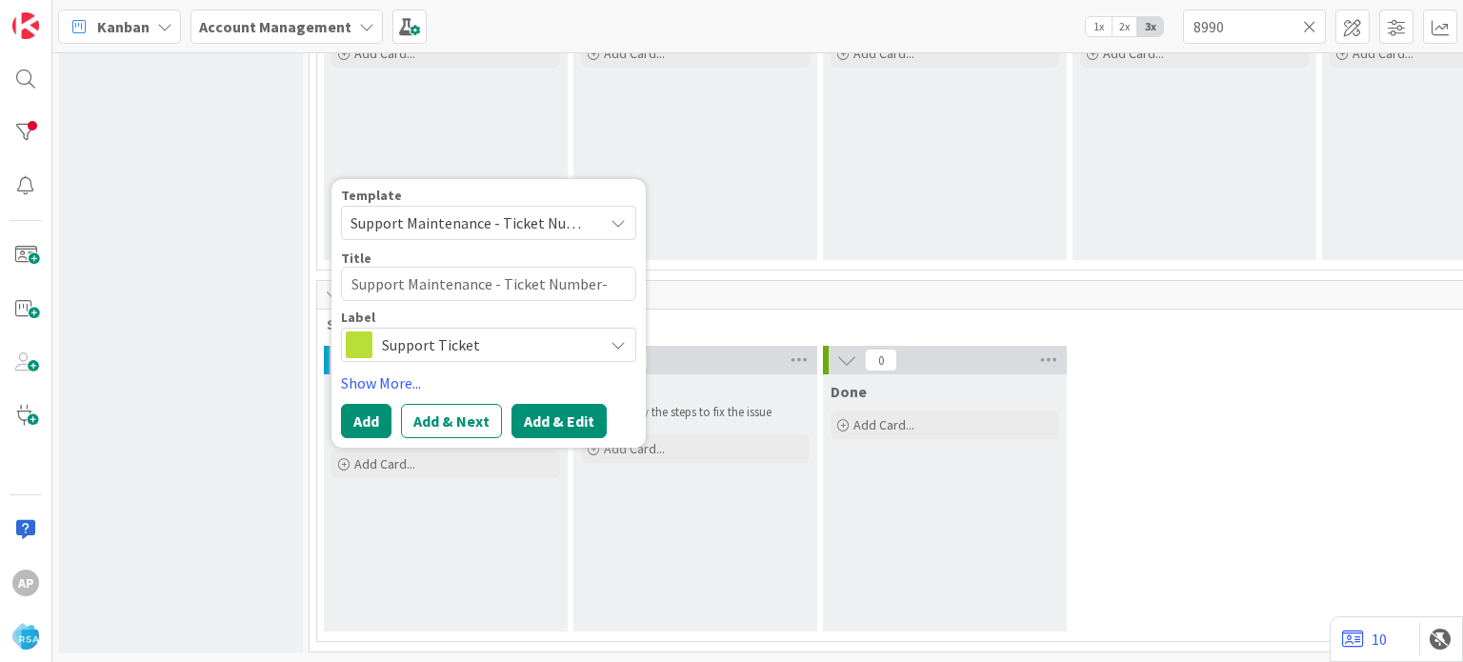
click at [545, 406] on button "Add & Edit" at bounding box center [559, 421] width 95 height 34
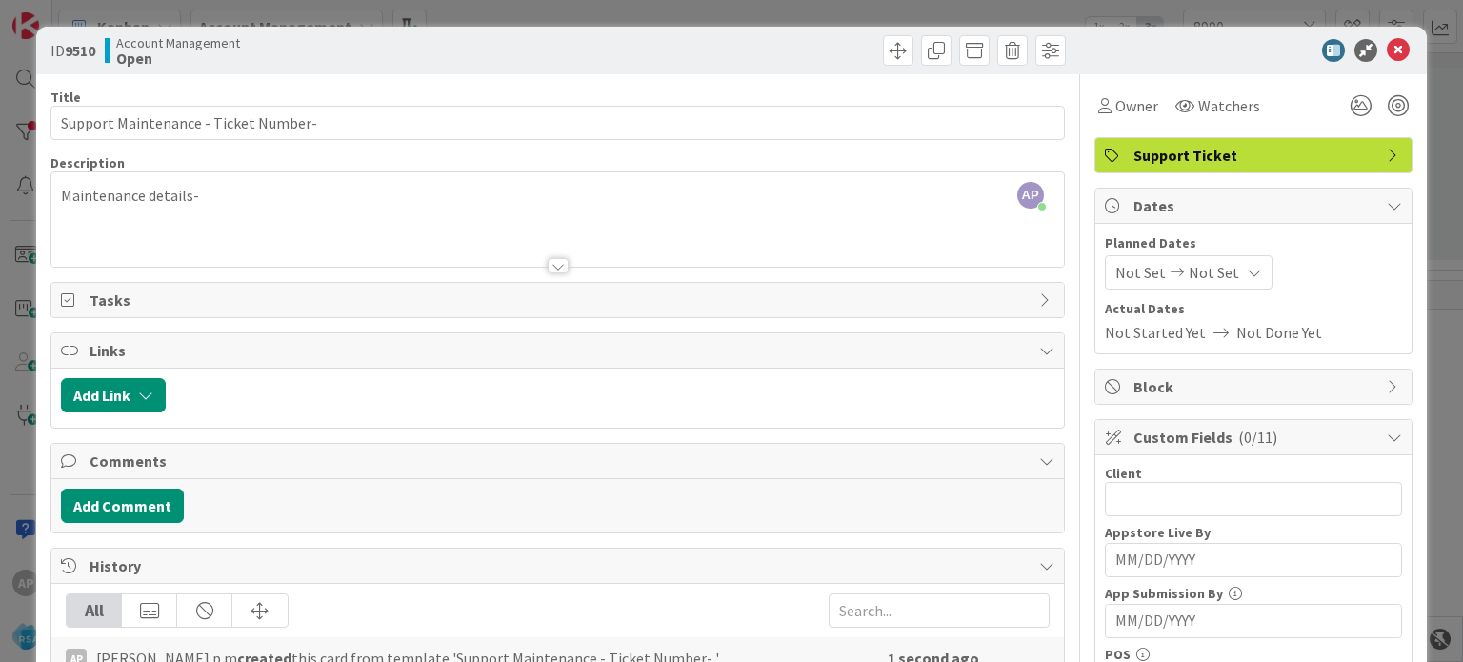
click at [548, 263] on div at bounding box center [558, 265] width 21 height 15
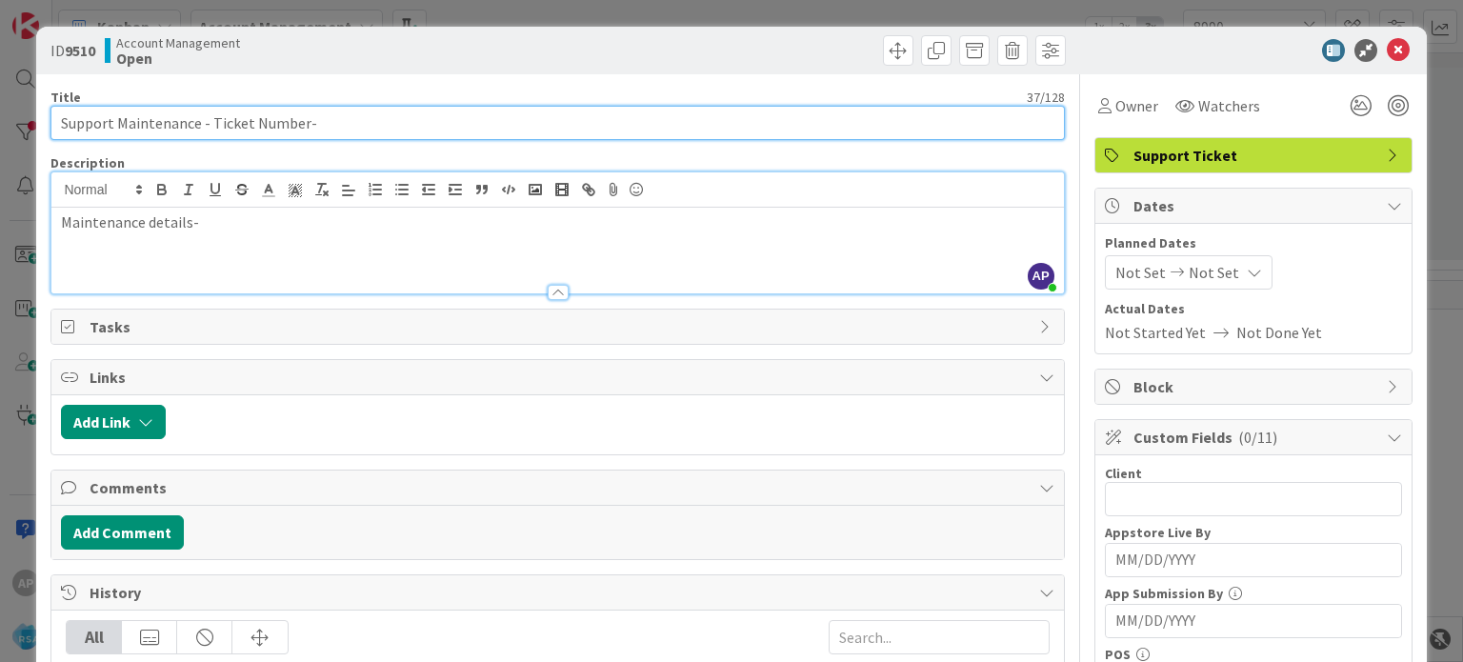
click at [333, 136] on input "Support Maintenance - Ticket Number-" at bounding box center [557, 123] width 1014 height 34
paste input "[PERSON_NAME] Food Gaint"
click at [333, 136] on input "Support Maintenance - Ticket Number- [PERSON_NAME] Food Gaint" at bounding box center [557, 123] width 1014 height 34
click at [333, 136] on input "Support Maintenance - Ticket Number- [PERSON_NAME]-ards Food Gaint" at bounding box center [557, 123] width 1014 height 34
click at [465, 122] on input "Support Maintenance - Ticket Number- [PERSON_NAME] Food Gaint" at bounding box center [557, 123] width 1014 height 34
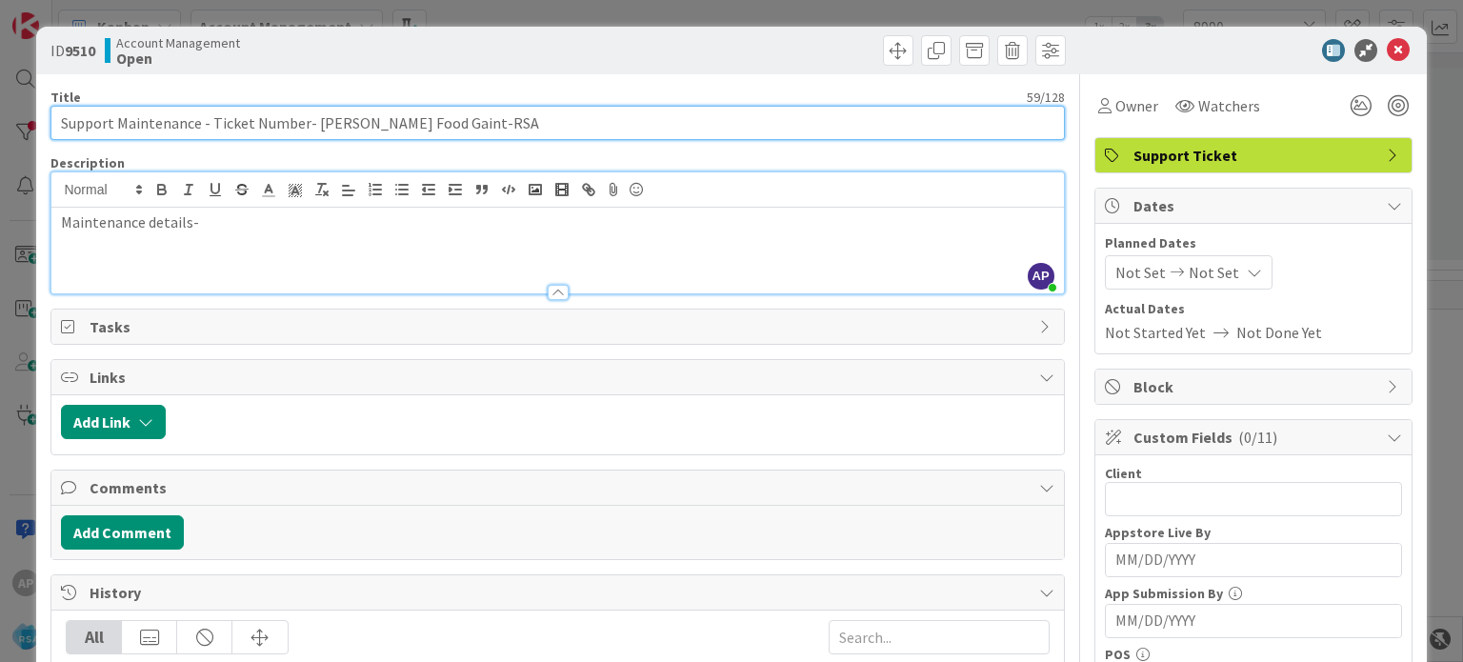
drag, startPoint x: 210, startPoint y: 114, endPoint x: 302, endPoint y: 132, distance: 94.2
click at [302, 132] on input "Support Maintenance - Ticket Number- [PERSON_NAME] Food Gaint-RSA" at bounding box center [557, 123] width 1014 height 34
paste input "#320965"
type input "Support Maintenance - #320965- [PERSON_NAME] Food Gaint-RSA"
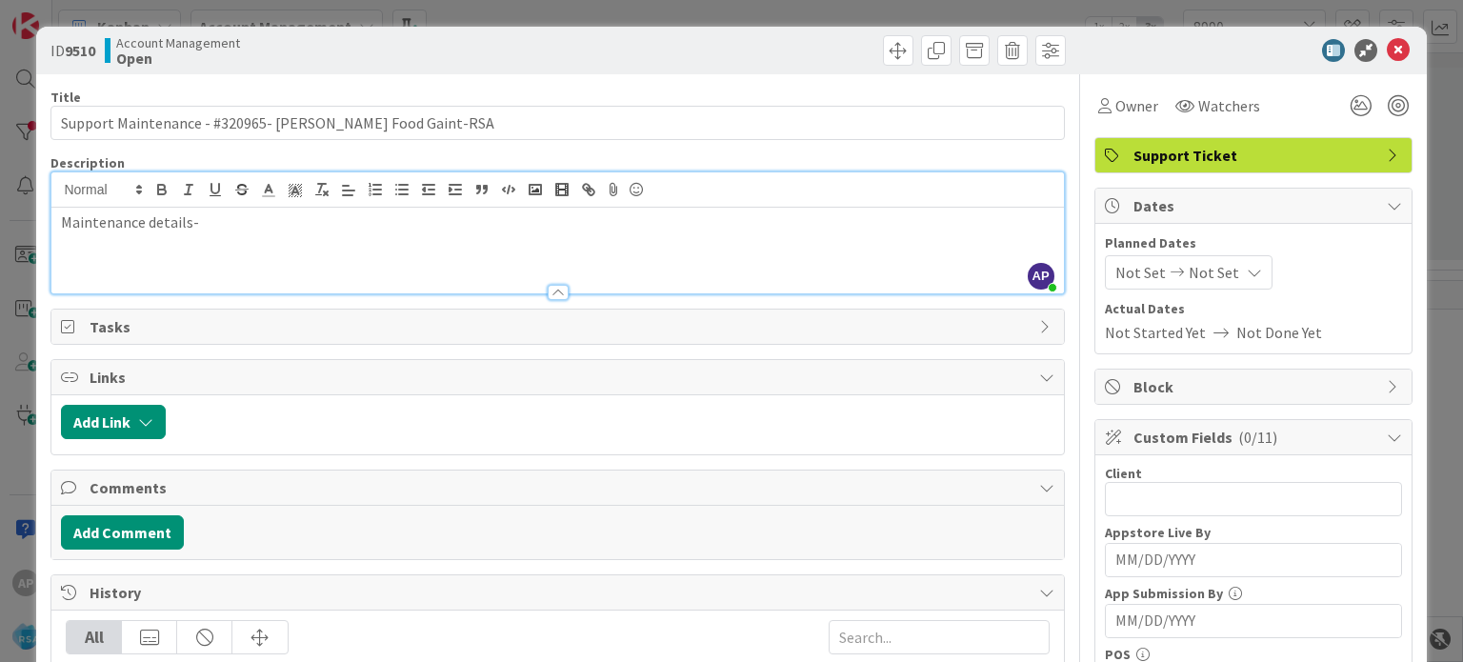
click at [211, 228] on p "Maintenance details-" at bounding box center [557, 222] width 993 height 22
click at [1121, 274] on span "Not Set" at bounding box center [1140, 272] width 50 height 23
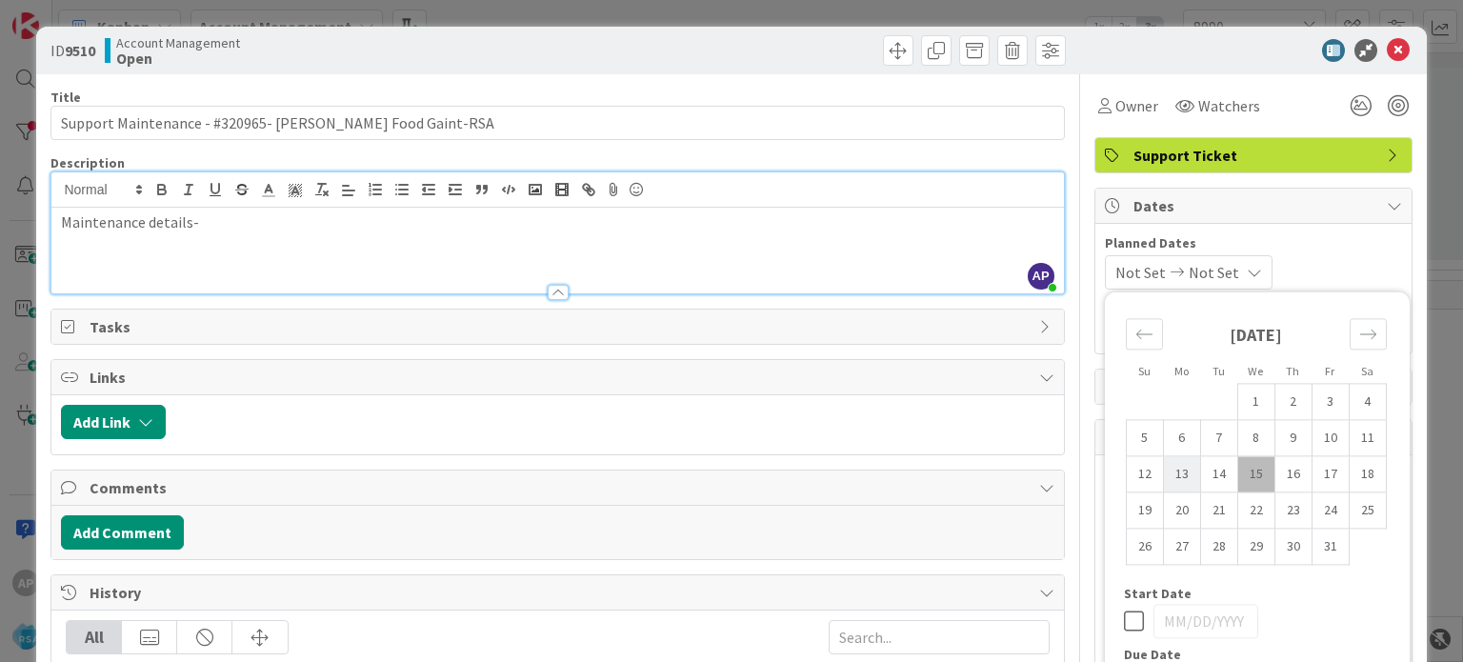
click at [1168, 469] on td "13" at bounding box center [1181, 474] width 37 height 36
type input "[DATE]"
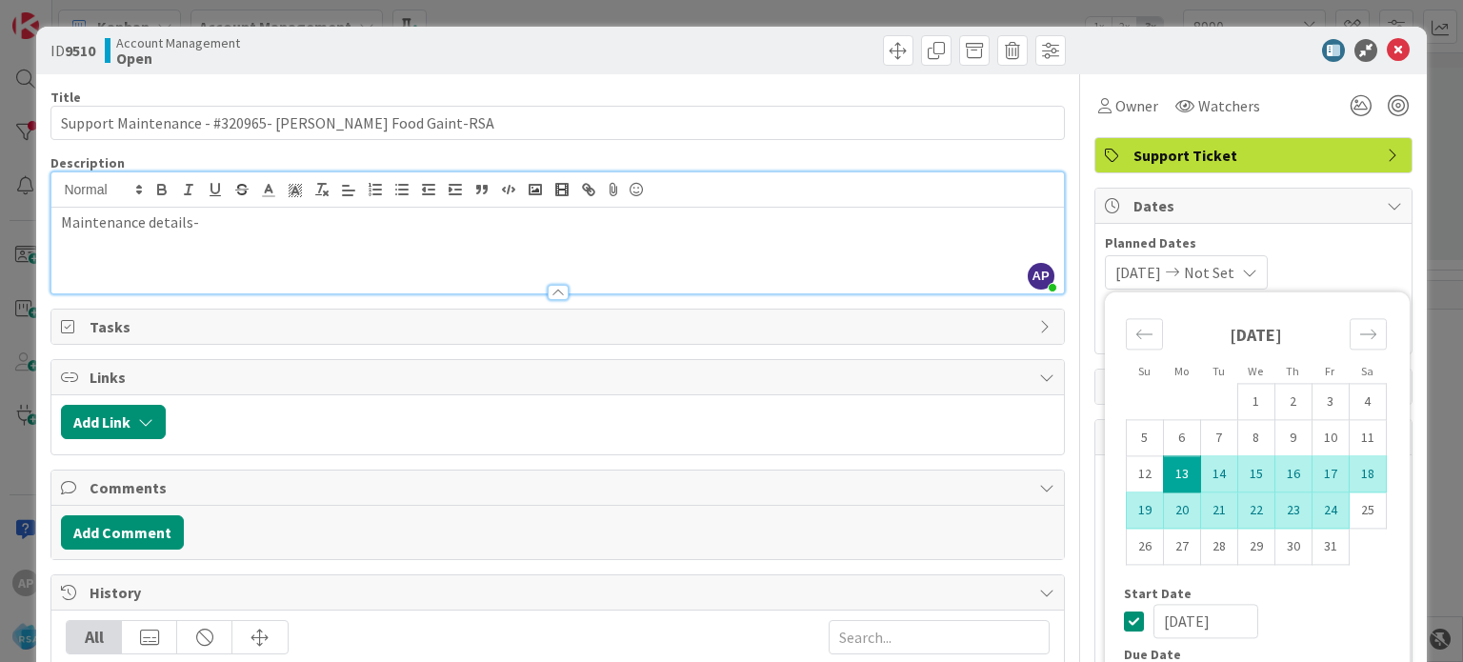
click at [1321, 512] on td "24" at bounding box center [1330, 510] width 37 height 36
type input "[DATE]"
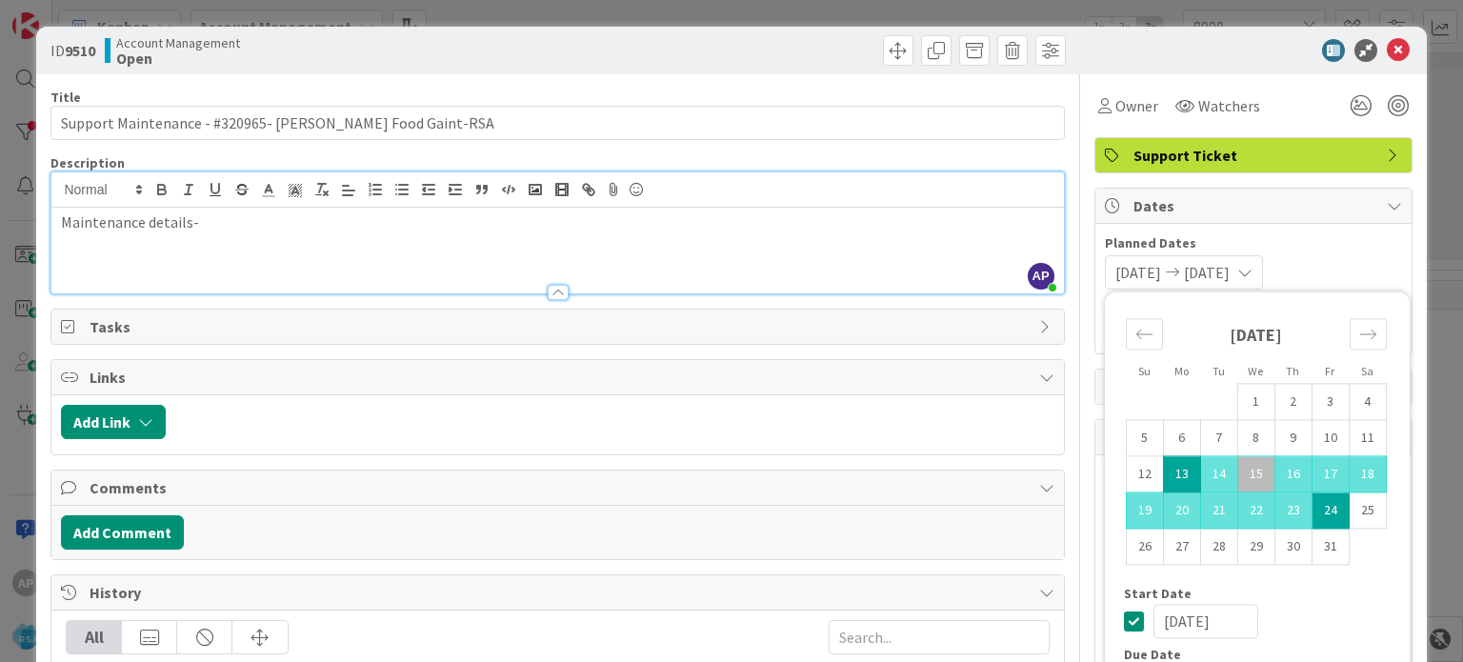
click at [954, 240] on div "Maintenance details-" at bounding box center [557, 251] width 1012 height 86
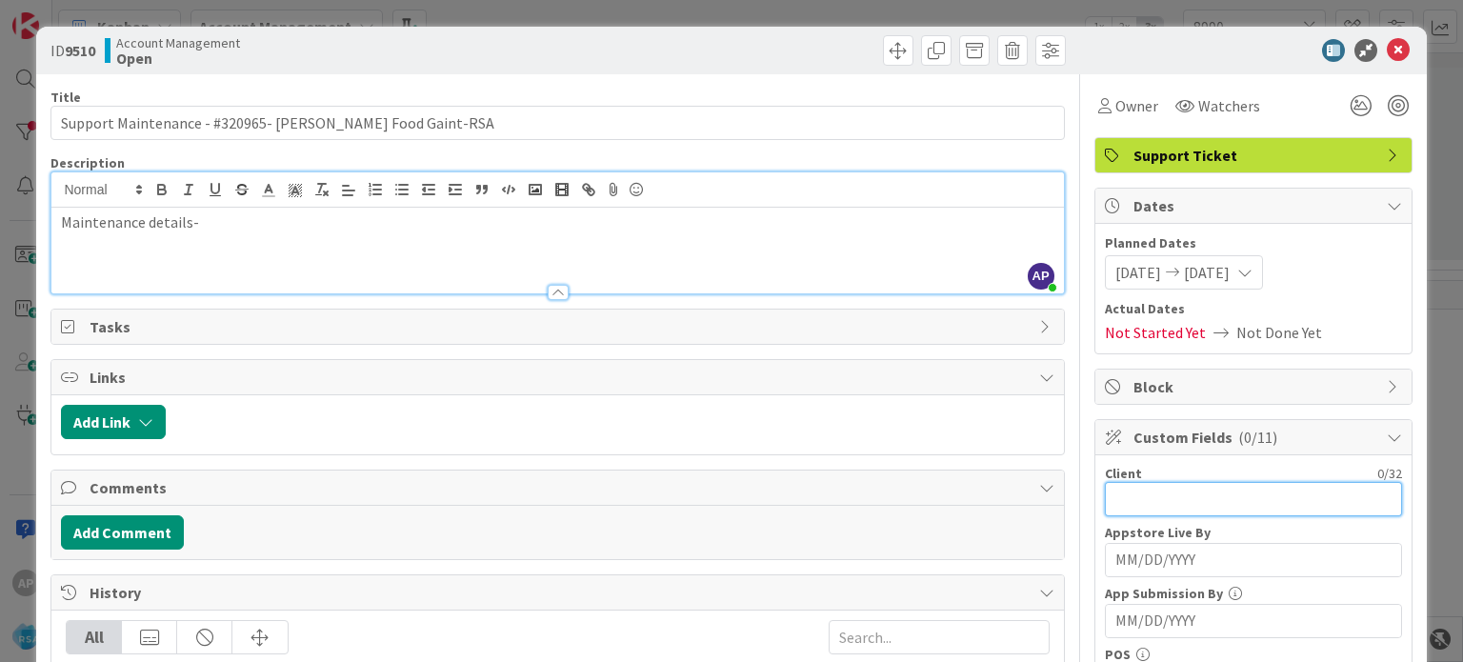
click at [1145, 506] on input "text" at bounding box center [1253, 499] width 297 height 34
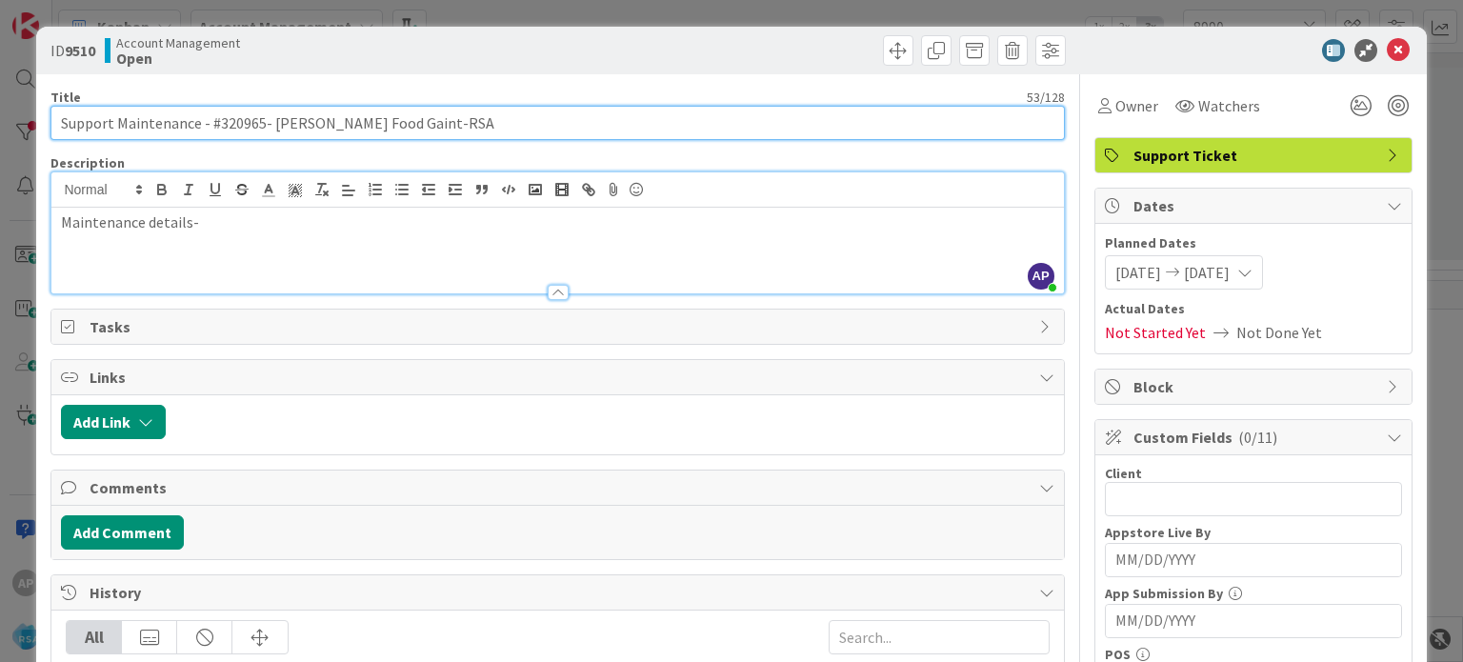
drag, startPoint x: 271, startPoint y: 119, endPoint x: 397, endPoint y: 122, distance: 126.7
click at [397, 122] on input "Support Maintenance - #320965- [PERSON_NAME] Food Gaint-RSA" at bounding box center [557, 123] width 1014 height 34
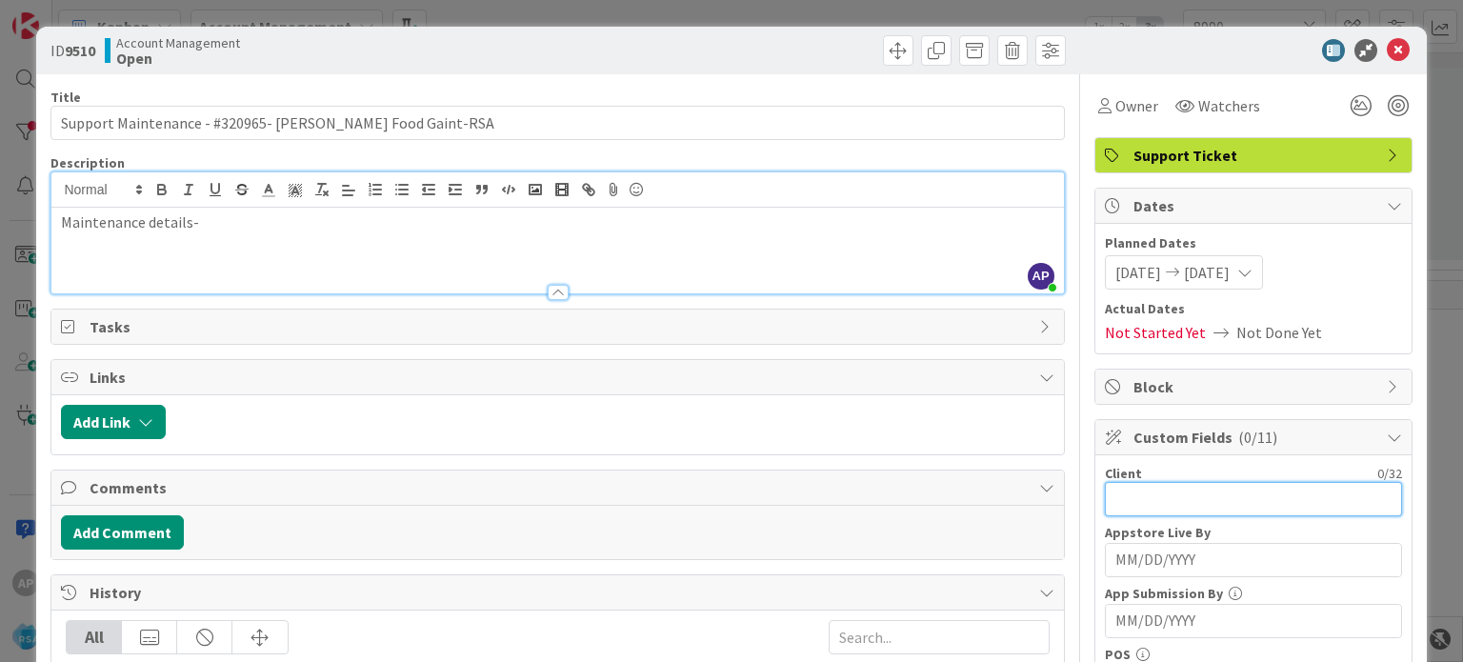
click at [1120, 491] on input "text" at bounding box center [1253, 499] width 297 height 34
paste input "[PERSON_NAME] Food Gaint"
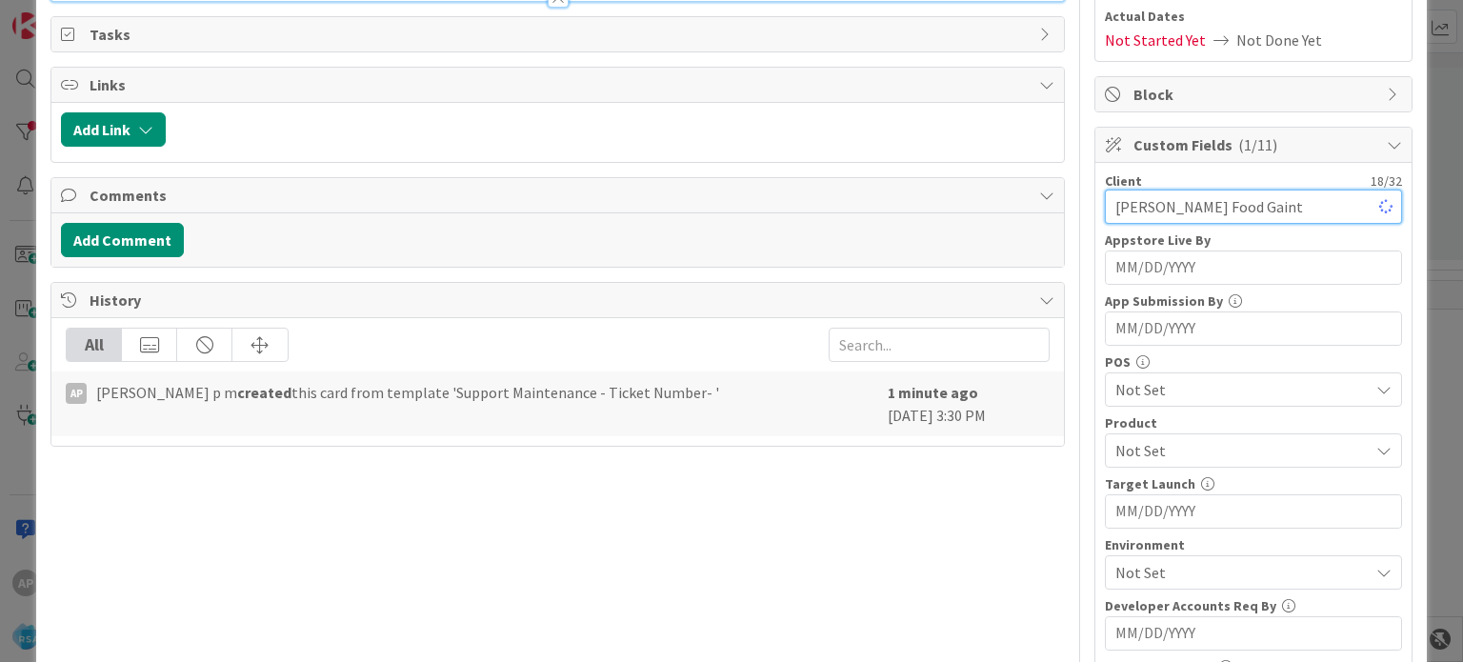
type input "[PERSON_NAME] Food Gaint"
click at [1155, 456] on span "Not Set" at bounding box center [1241, 450] width 253 height 23
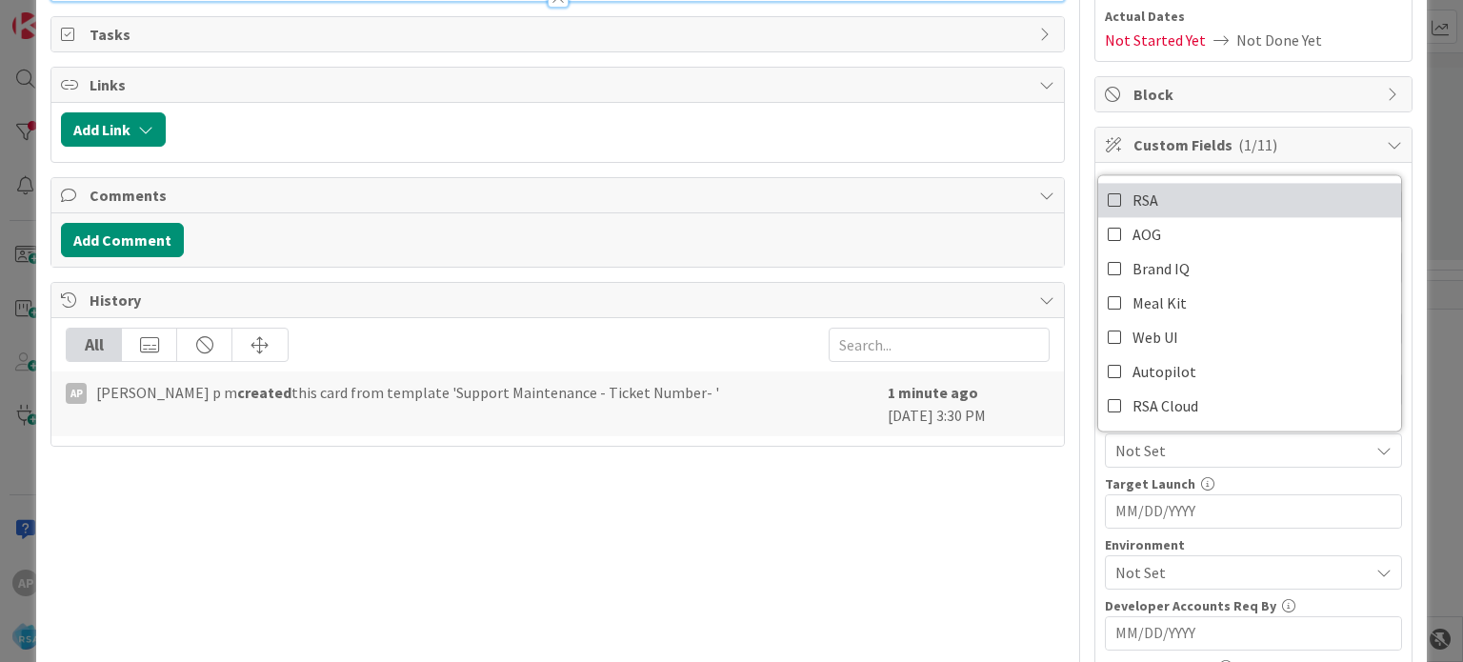
click at [1142, 202] on span "RSA" at bounding box center [1146, 200] width 26 height 29
click at [950, 563] on div "Title 53 / 128 Support Maintenance - #320965- [PERSON_NAME] Food Gaint-RSA Desc…" at bounding box center [557, 421] width 1014 height 1279
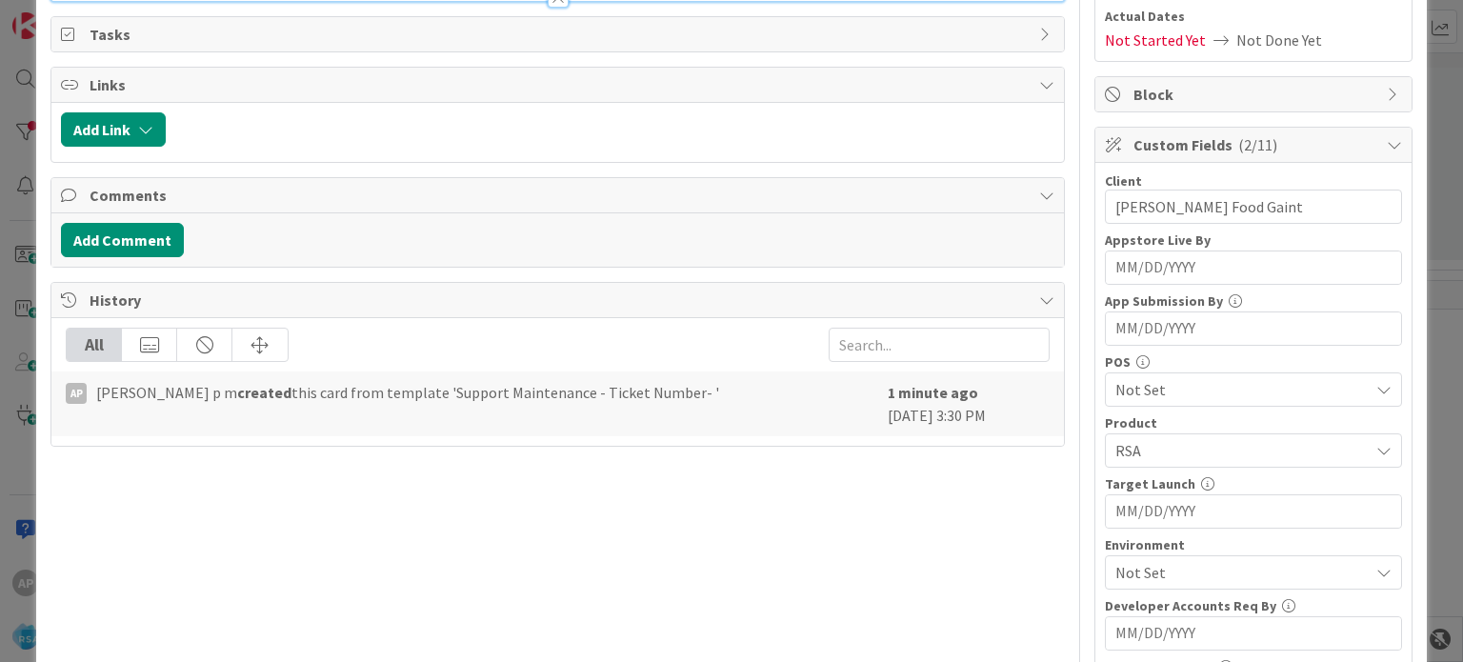
click at [1136, 573] on span "Not Set" at bounding box center [1241, 572] width 253 height 23
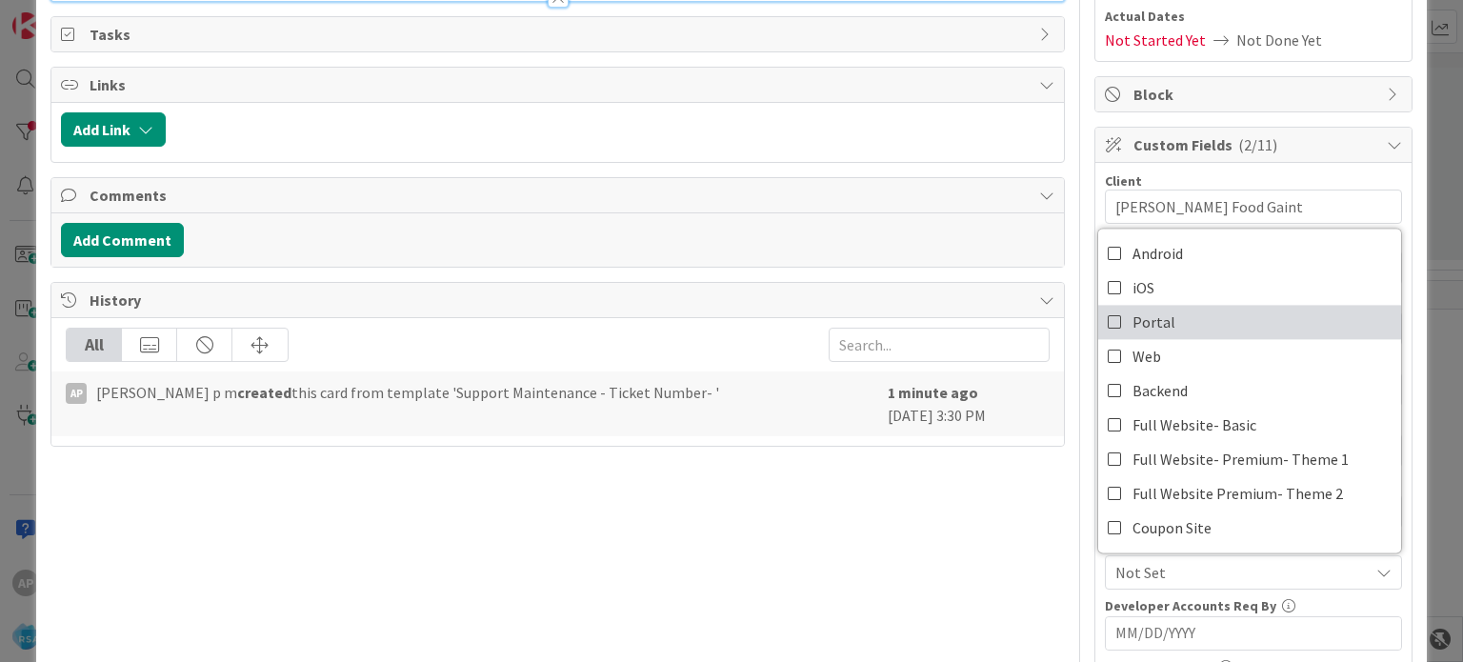
click at [1164, 322] on link "Portal" at bounding box center [1249, 322] width 303 height 34
click at [960, 540] on div "Title 53 / 128 Support Maintenance - #320965- [PERSON_NAME] Food Gaint-RSA Desc…" at bounding box center [557, 421] width 1014 height 1279
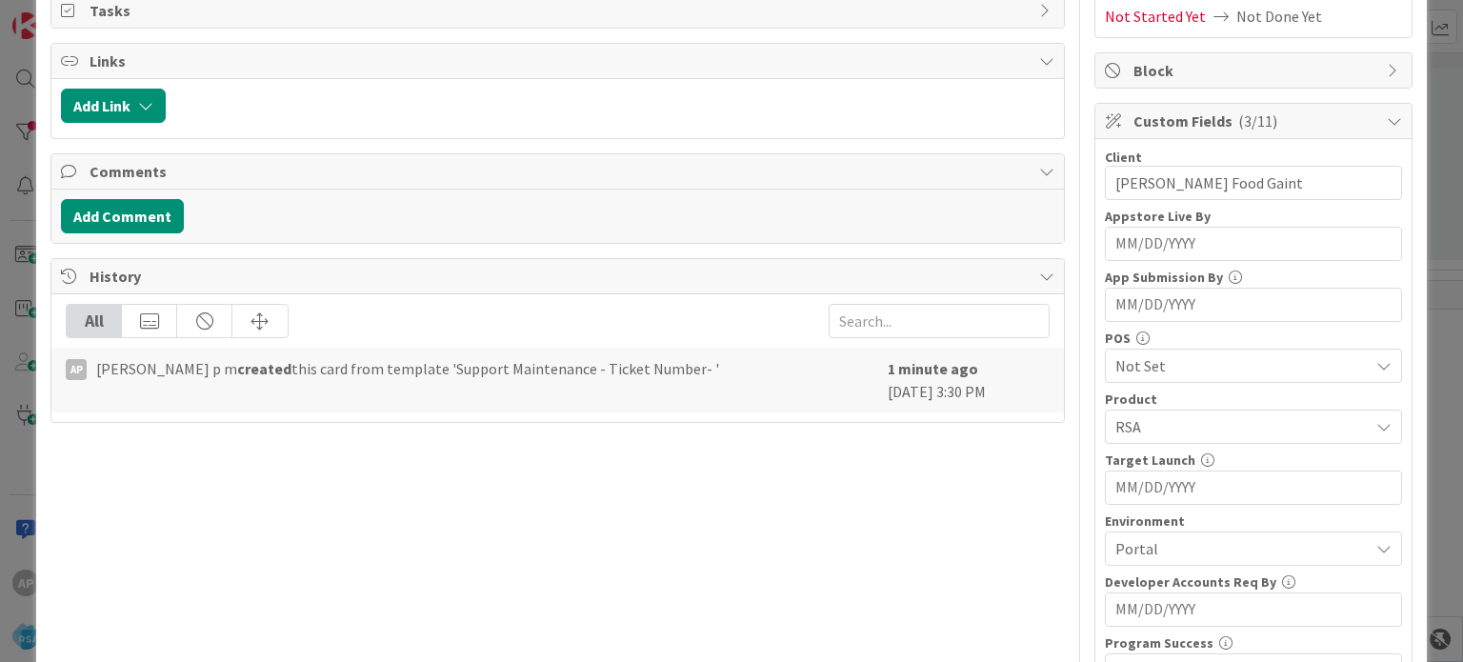
scroll to position [0, 0]
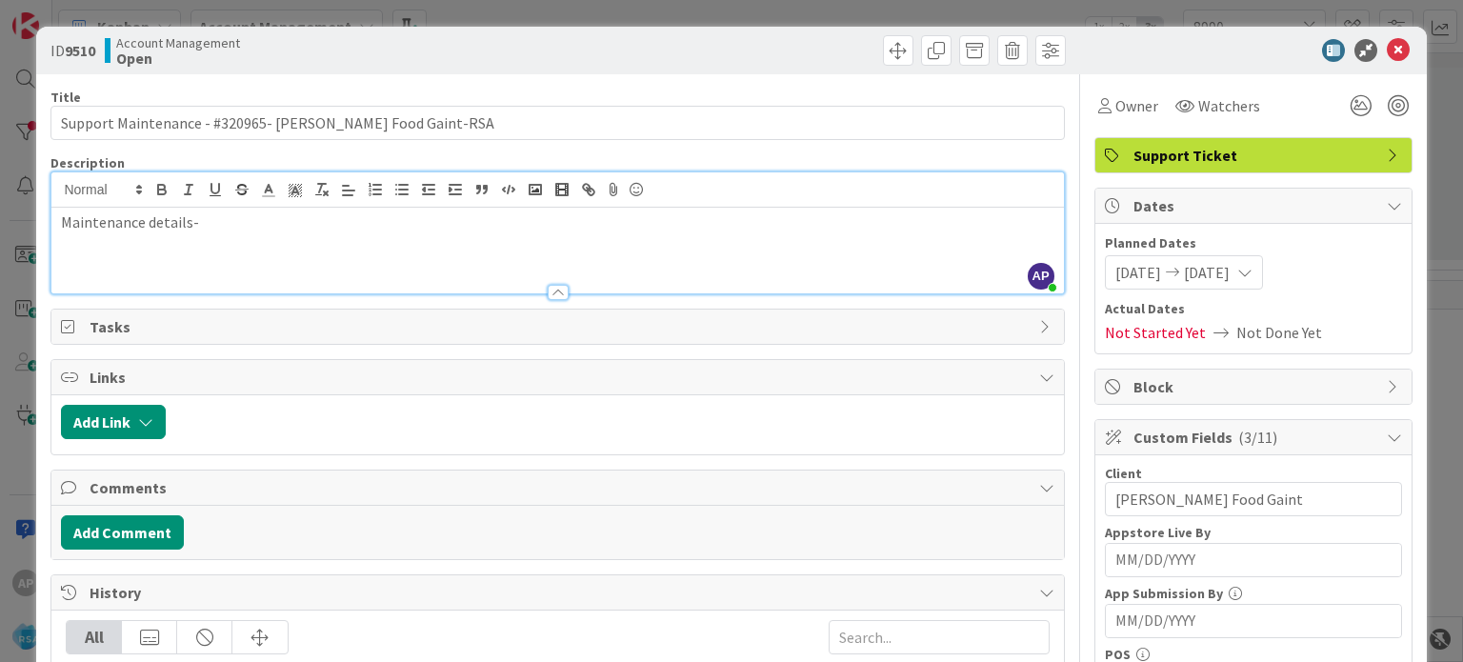
click at [255, 212] on p "Maintenance details-" at bounding box center [557, 222] width 993 height 22
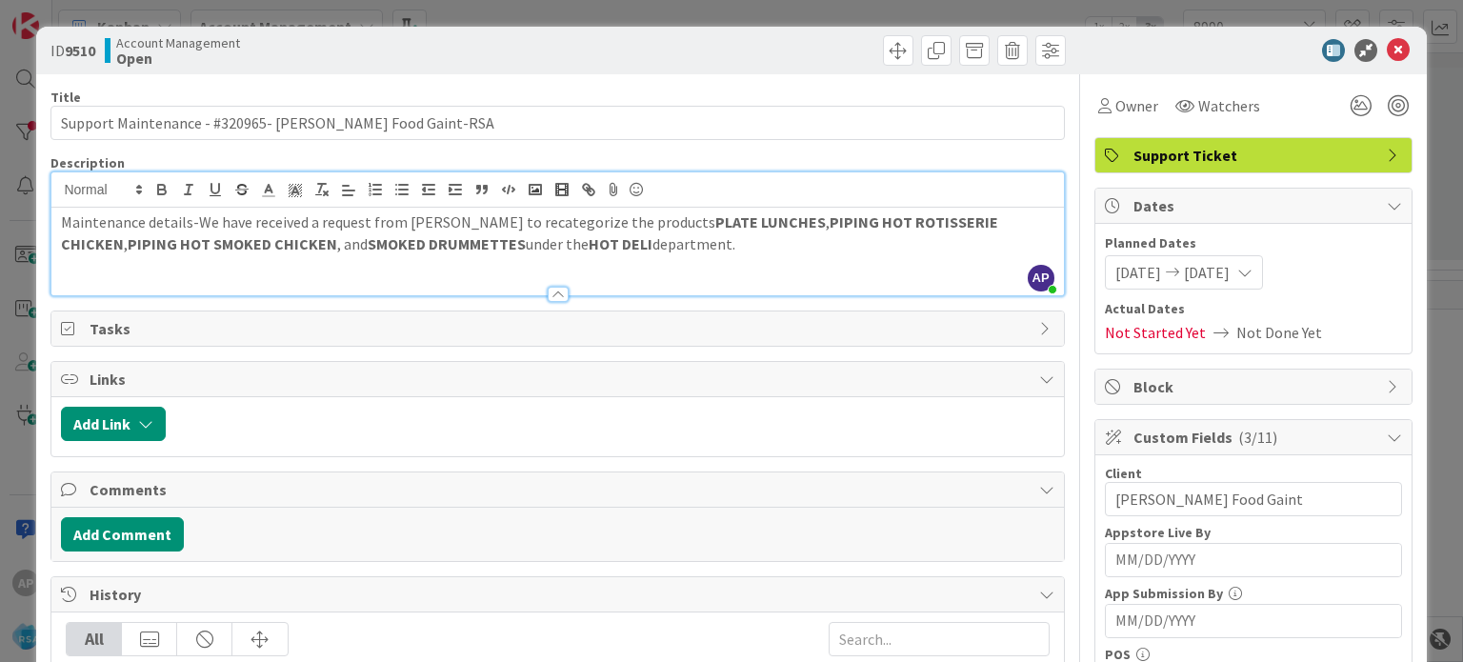
click at [694, 243] on p "Maintenance details-We have received a request from [PERSON_NAME] to recategori…" at bounding box center [557, 232] width 993 height 43
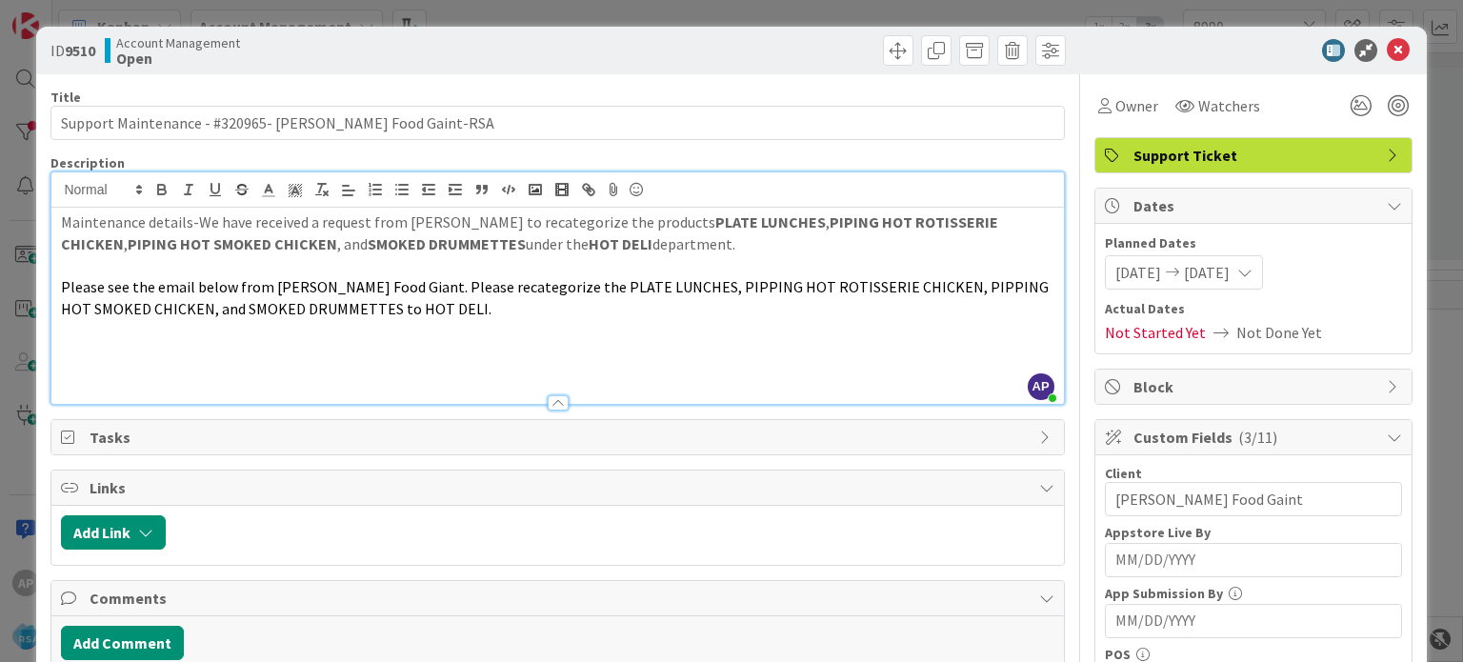
click at [91, 329] on p at bounding box center [557, 331] width 993 height 22
